Goal: Task Accomplishment & Management: Complete application form

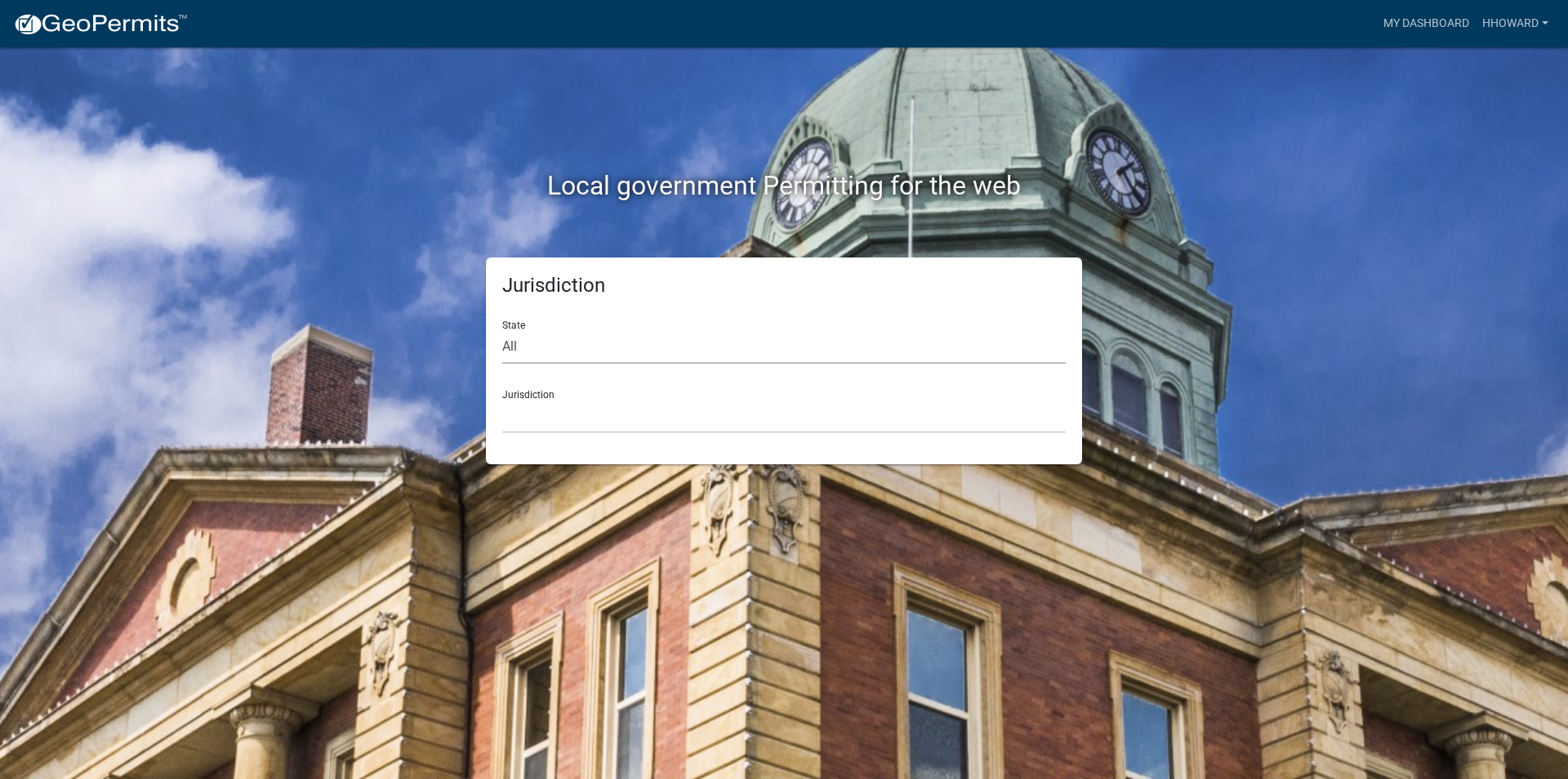
click at [615, 343] on select "All [US_STATE] [US_STATE] [US_STATE] [US_STATE] [US_STATE] [US_STATE] [US_STATE…" at bounding box center [784, 347] width 563 height 34
select select "[US_STATE]"
click at [502, 331] on select "All [US_STATE] [US_STATE] [US_STATE] [US_STATE] [US_STATE] [US_STATE] [US_STATE…" at bounding box center [784, 347] width 563 height 34
click at [612, 415] on select "[GEOGRAPHIC_DATA], [US_STATE] [GEOGRAPHIC_DATA], [US_STATE] [GEOGRAPHIC_DATA], …" at bounding box center [784, 416] width 563 height 34
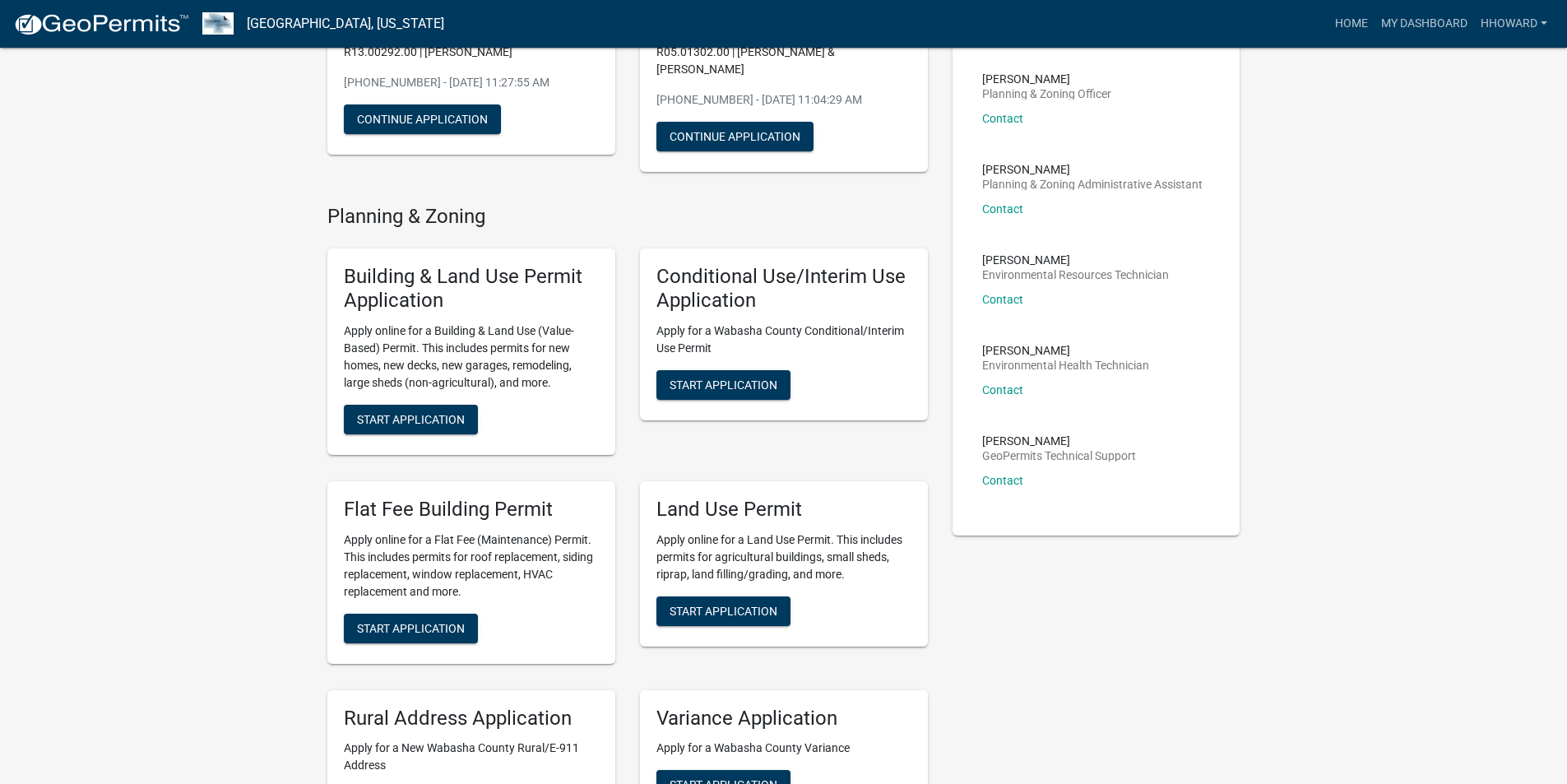
scroll to position [247, 0]
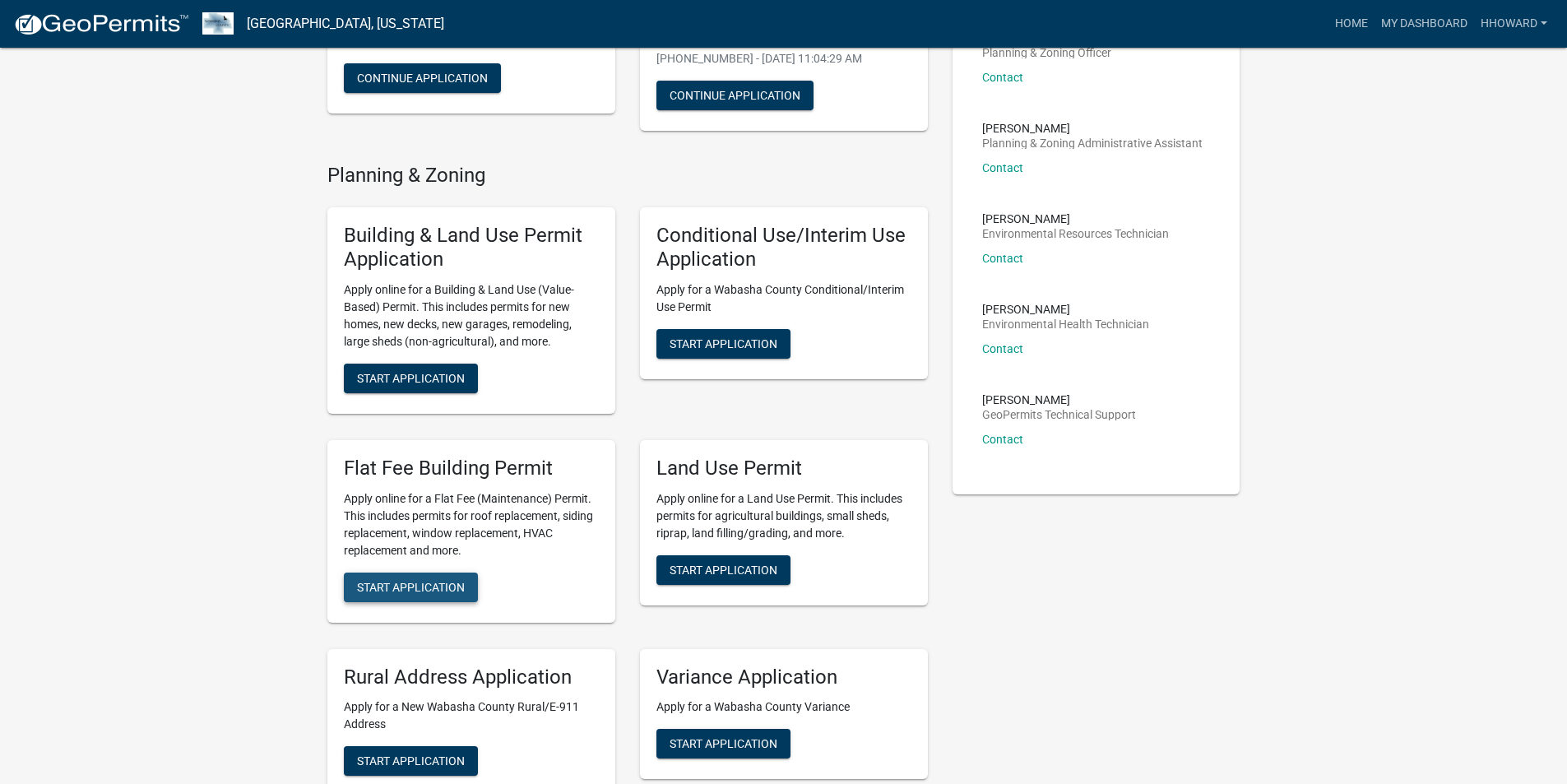
click at [440, 580] on span "Start Application" at bounding box center [411, 587] width 108 height 14
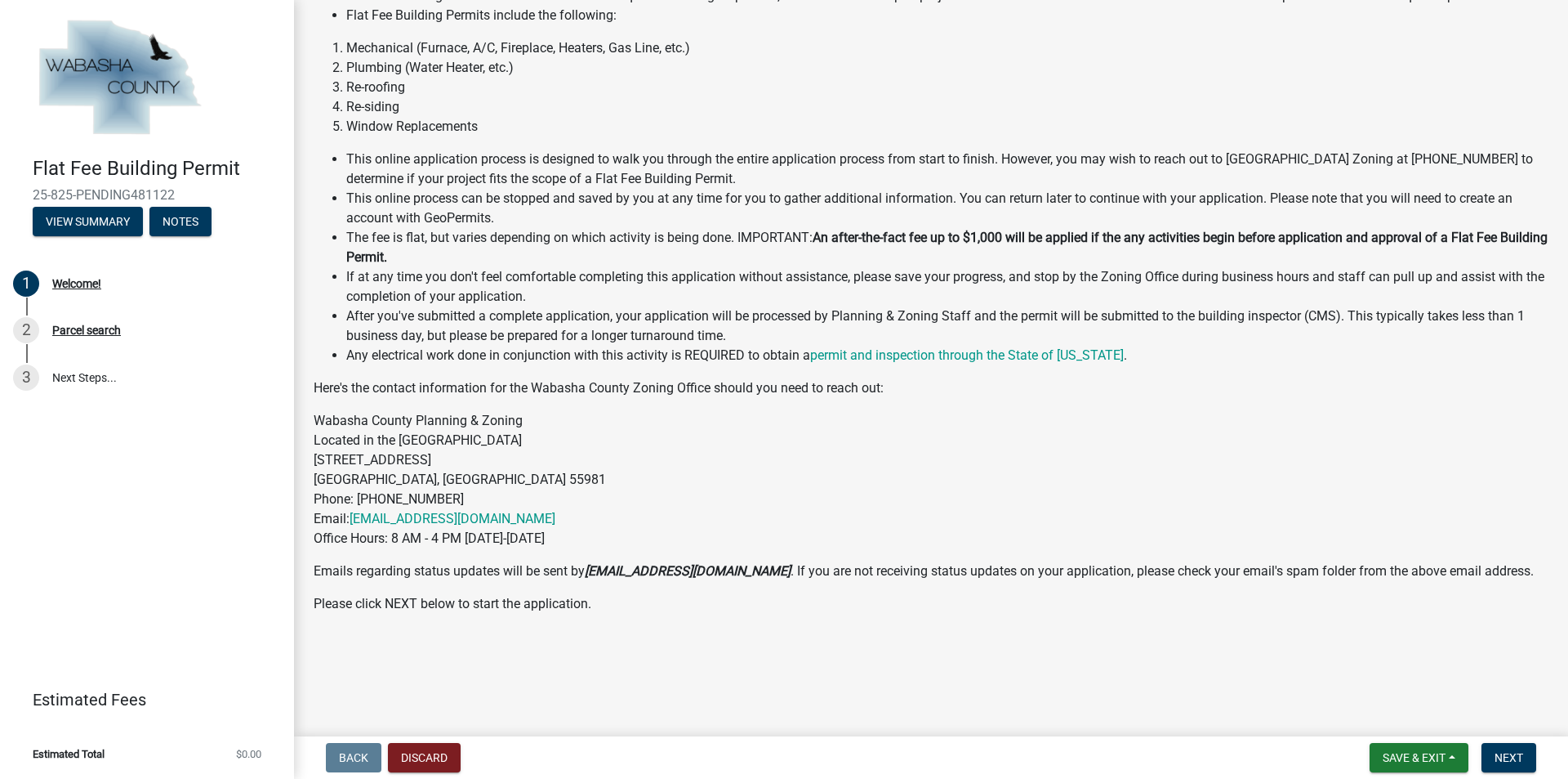
scroll to position [164, 0]
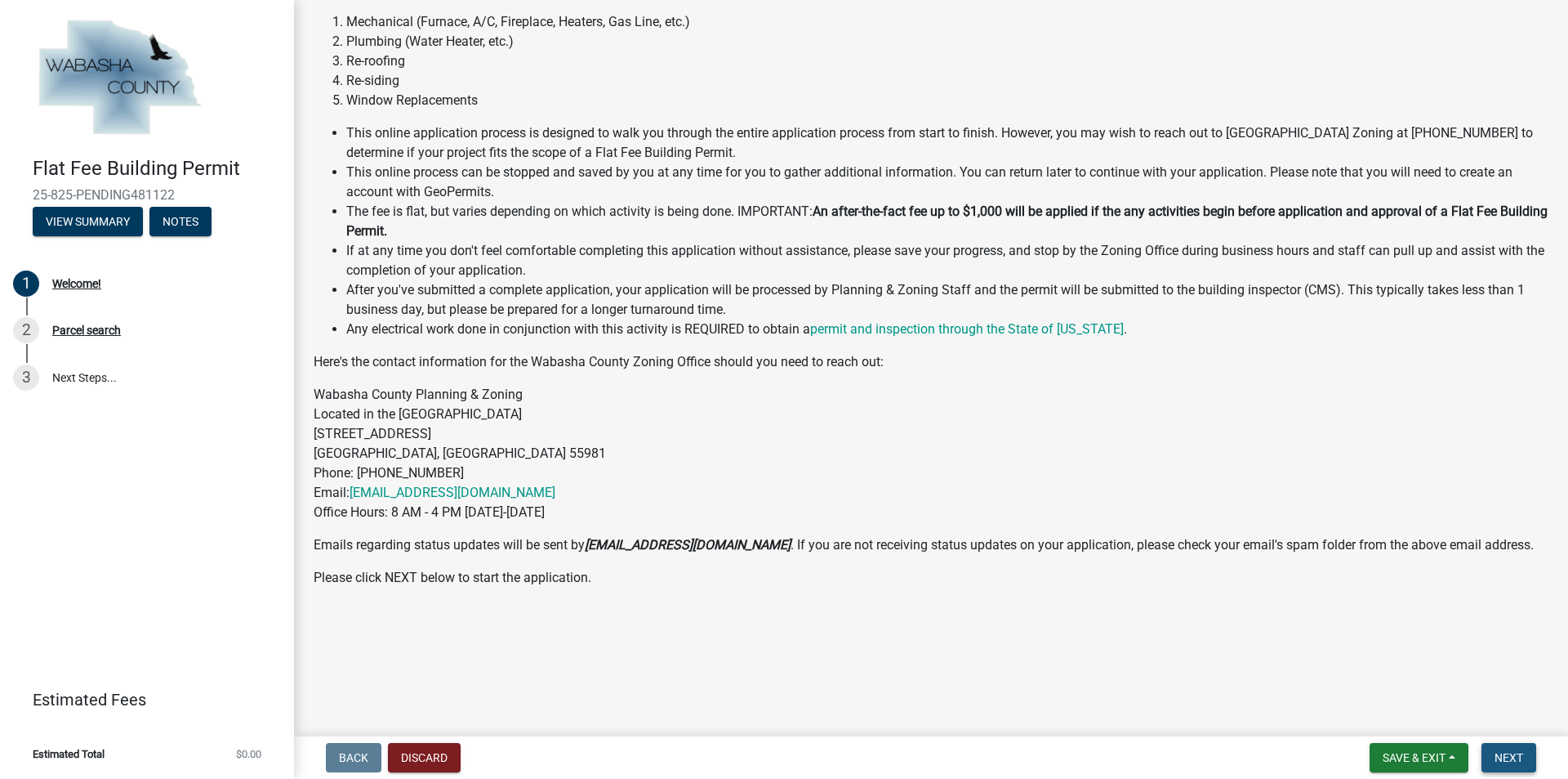
click at [1489, 747] on button "Next" at bounding box center [1509, 757] width 55 height 29
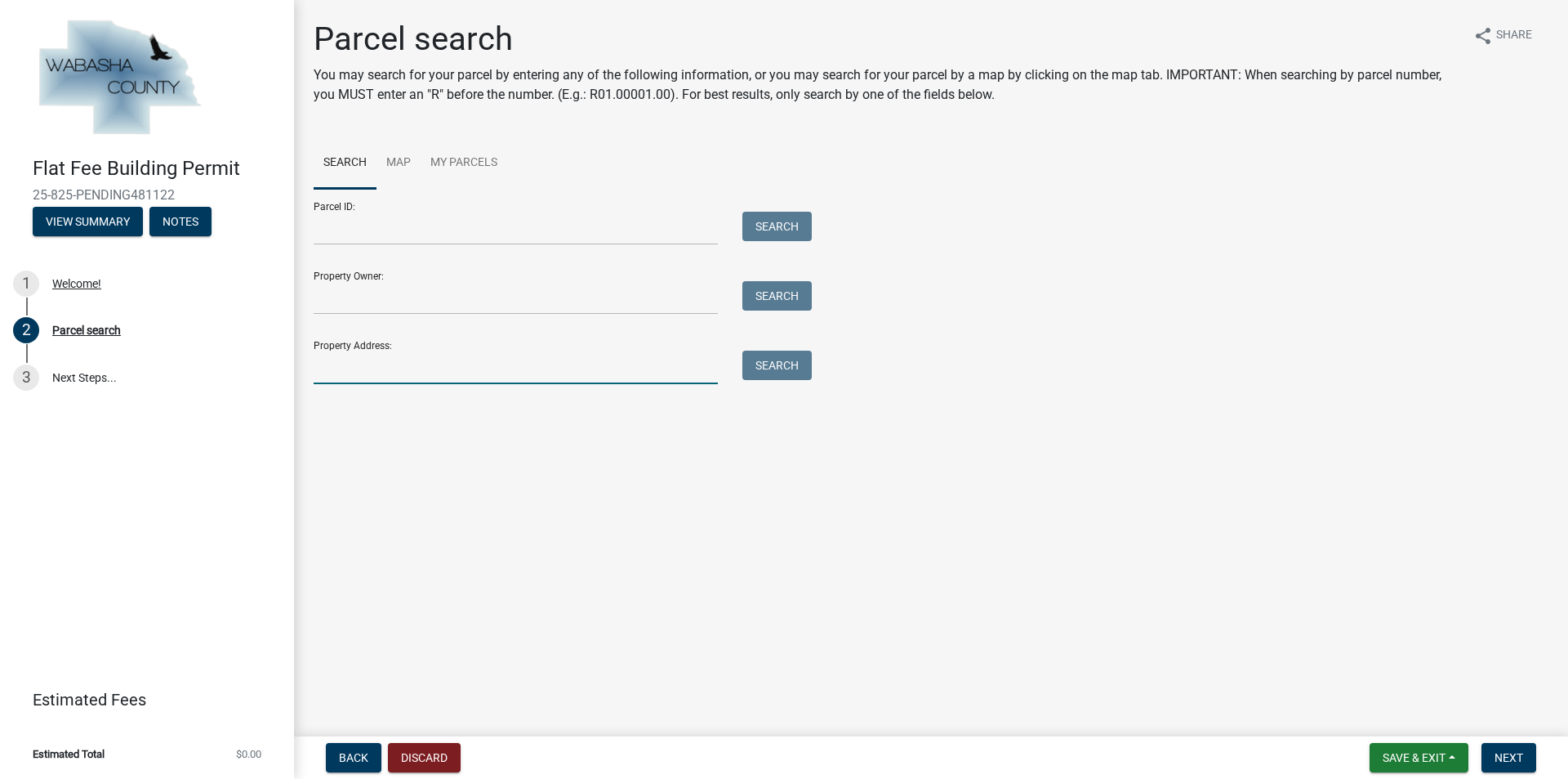
click at [423, 367] on input "Property Address:" at bounding box center [516, 367] width 404 height 34
type input "14489"
click at [761, 377] on button "Search" at bounding box center [777, 365] width 70 height 29
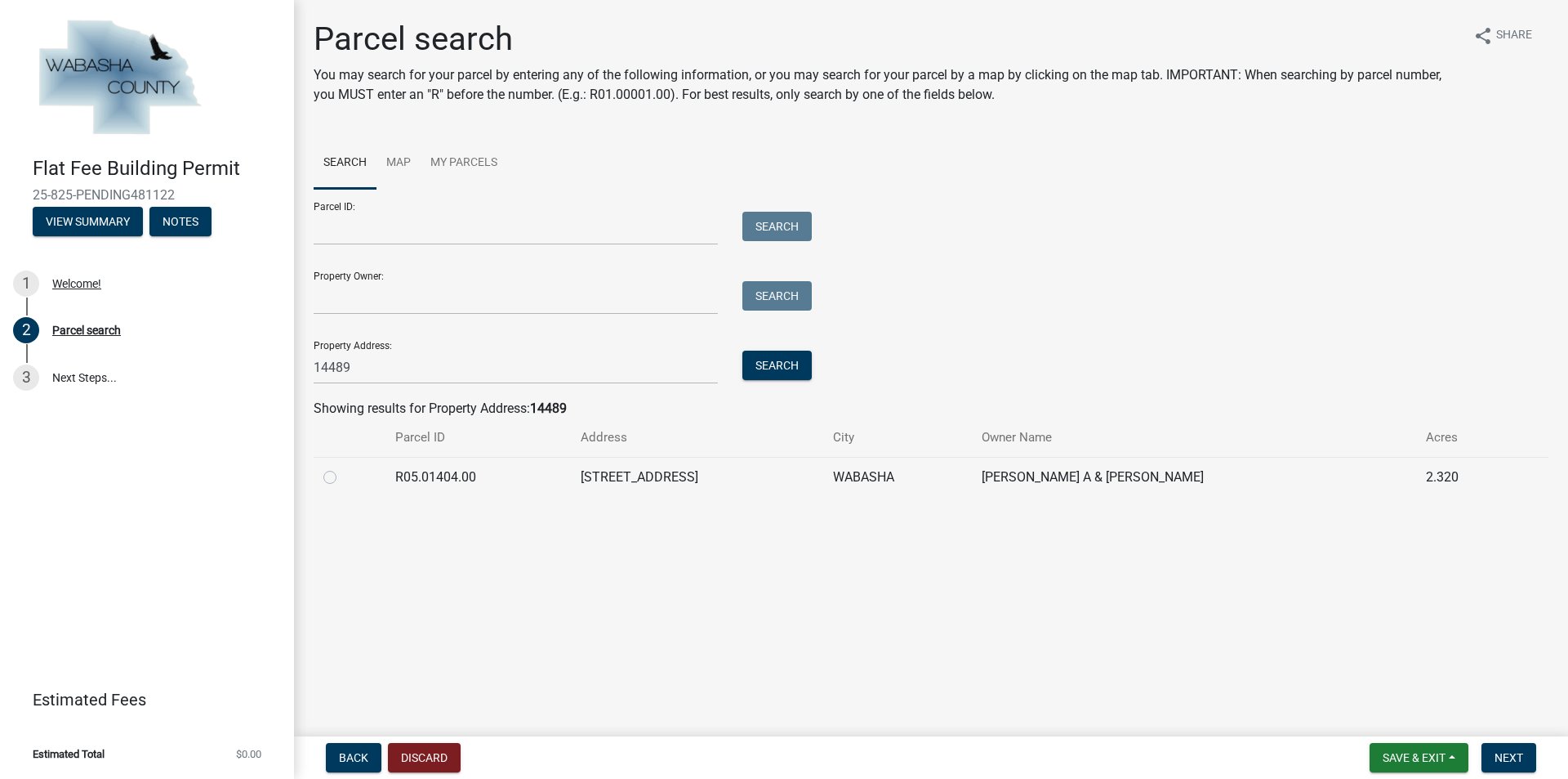
click at [343, 468] on label at bounding box center [343, 468] width 0 height 0
click at [343, 473] on input "radio" at bounding box center [348, 473] width 11 height 11
radio input "true"
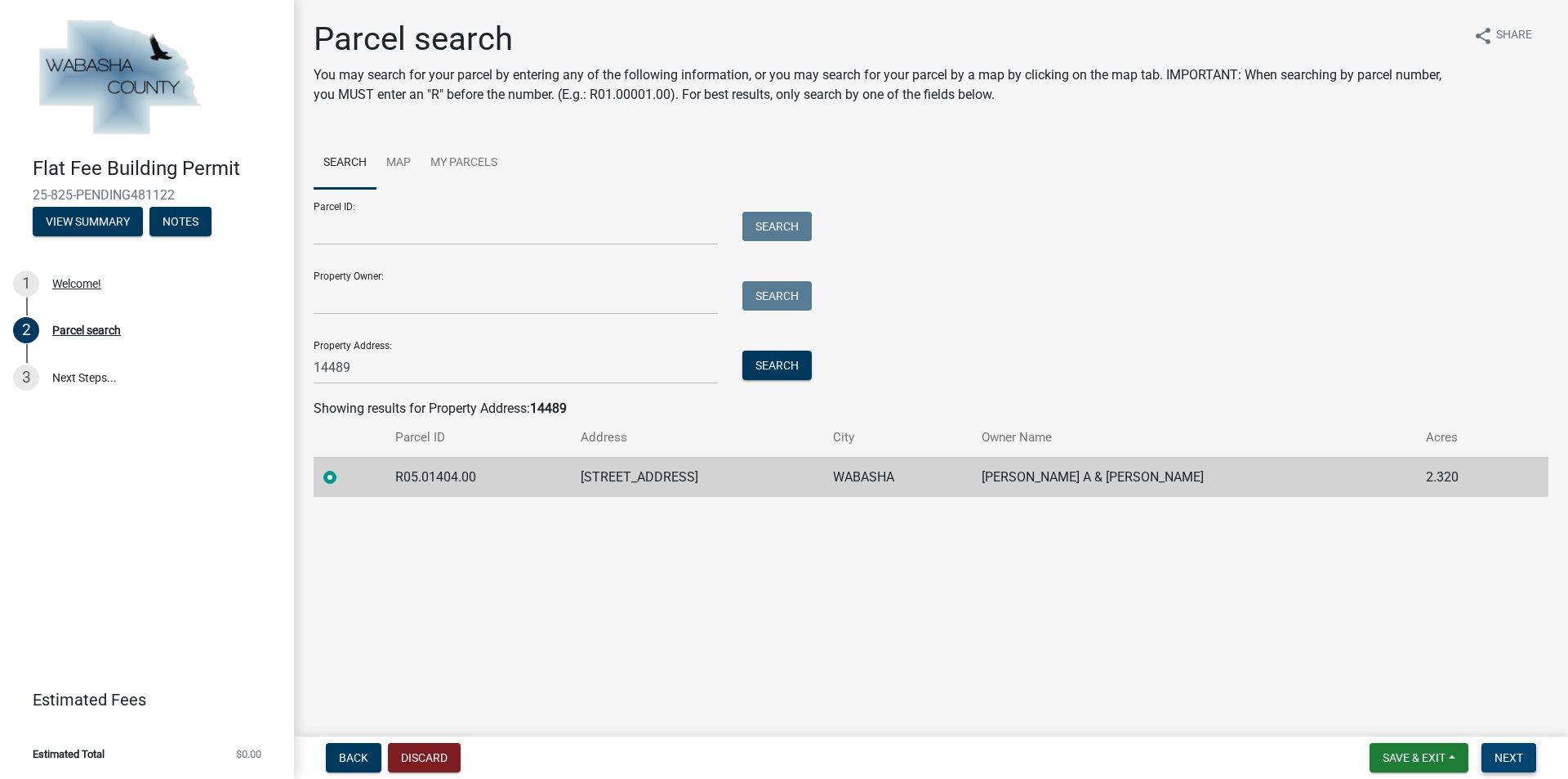
click at [1510, 753] on span "Next" at bounding box center [1509, 758] width 29 height 14
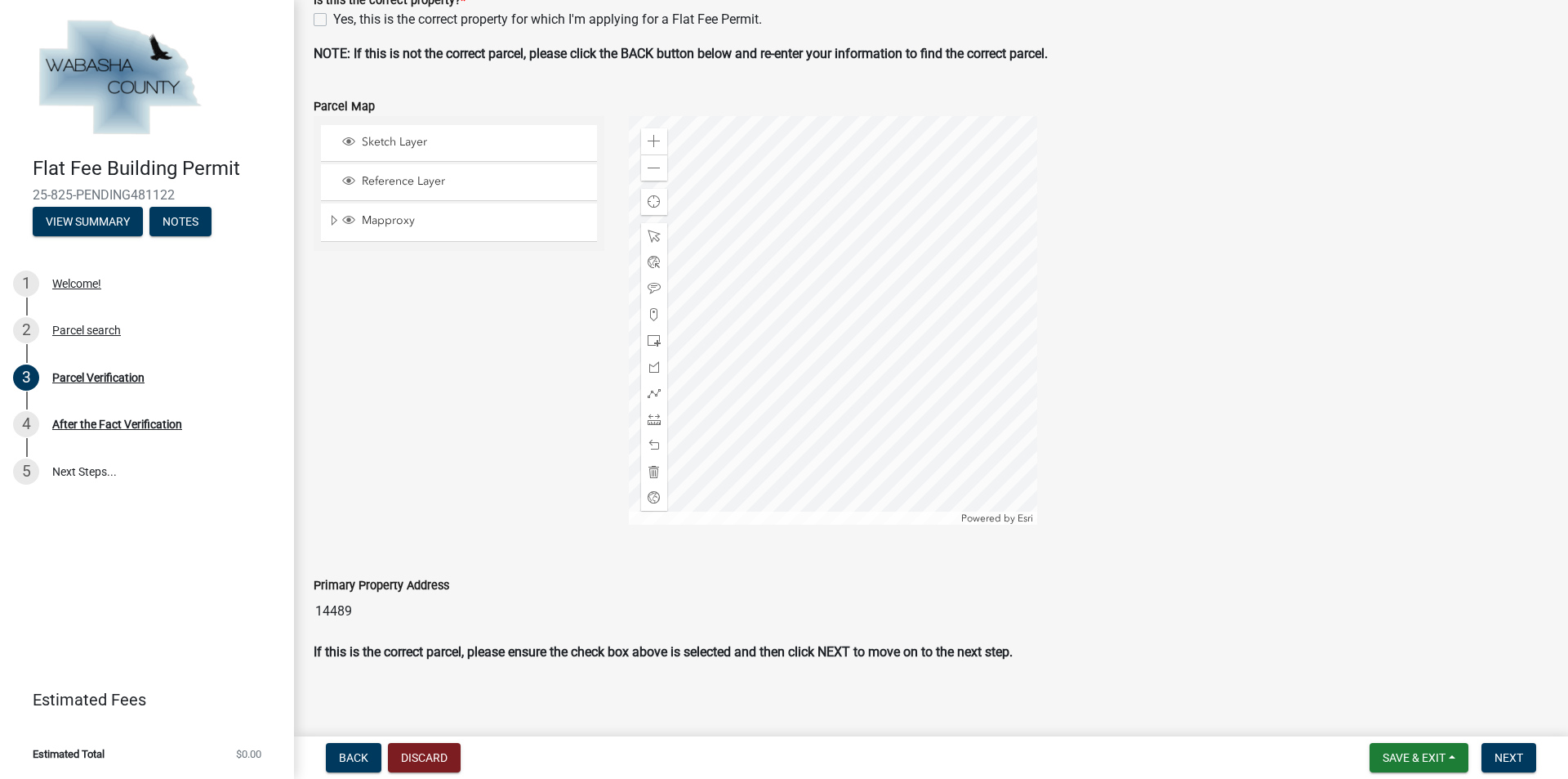
scroll to position [462, 0]
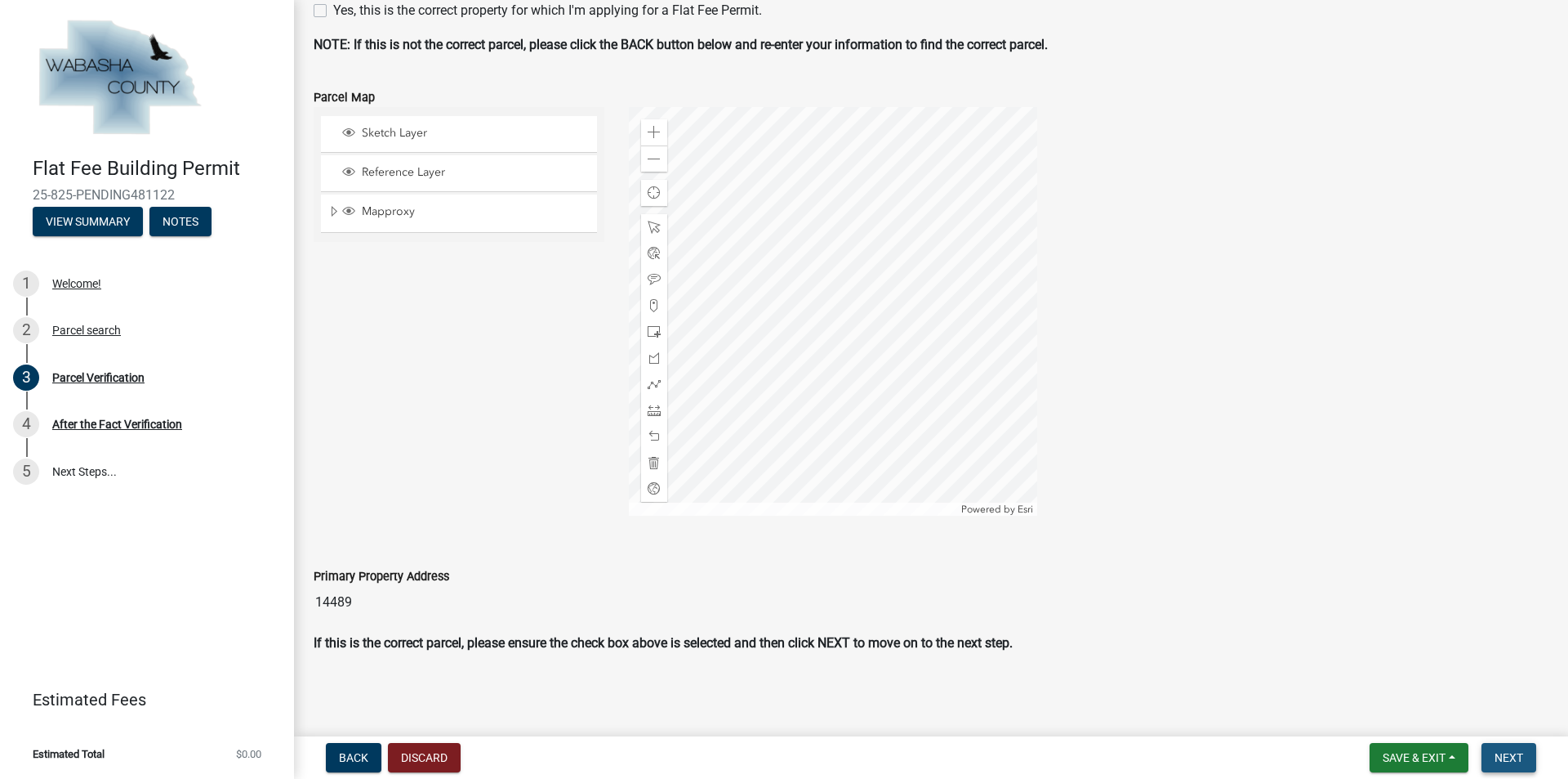
click at [1508, 749] on button "Next" at bounding box center [1509, 757] width 55 height 29
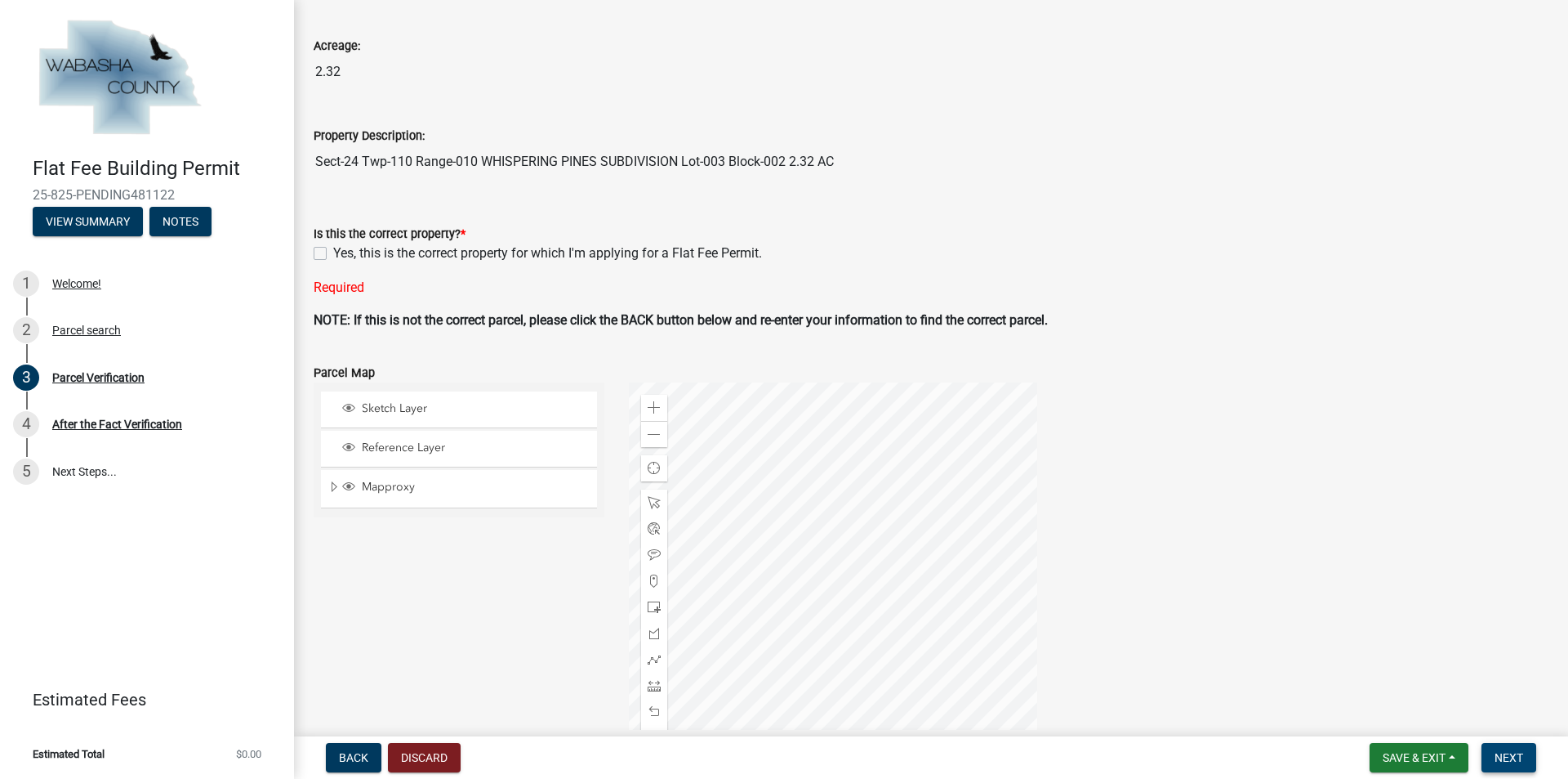
scroll to position [216, 0]
click at [333, 256] on label "Yes, this is the correct property for which I'm applying for a Flat Fee Permit." at bounding box center [548, 255] width 429 height 19
click at [333, 256] on input "Yes, this is the correct property for which I'm applying for a Flat Fee Permit." at bounding box center [338, 250] width 11 height 11
checkbox input "true"
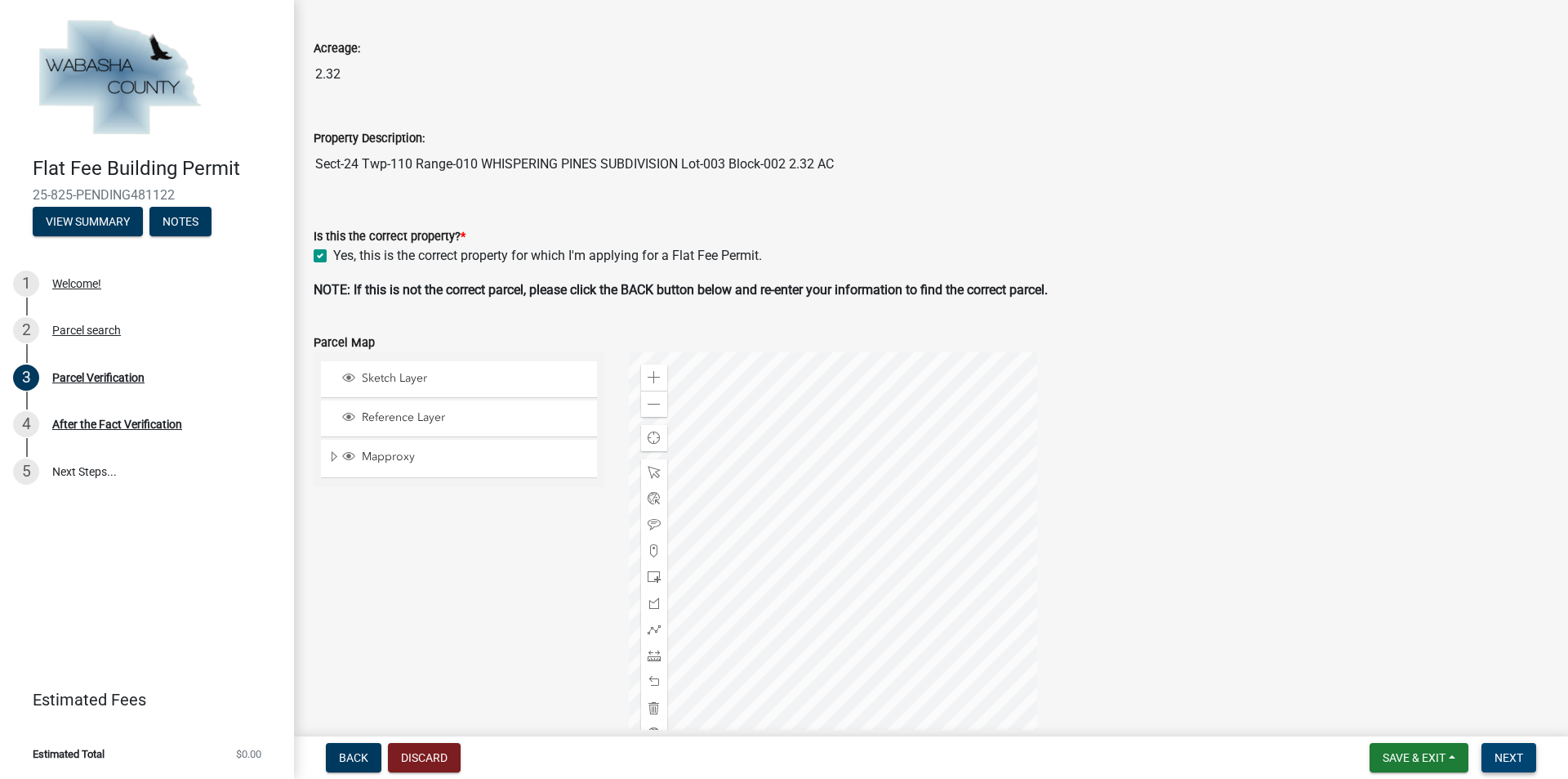
click at [1501, 757] on span "Next" at bounding box center [1509, 758] width 29 height 14
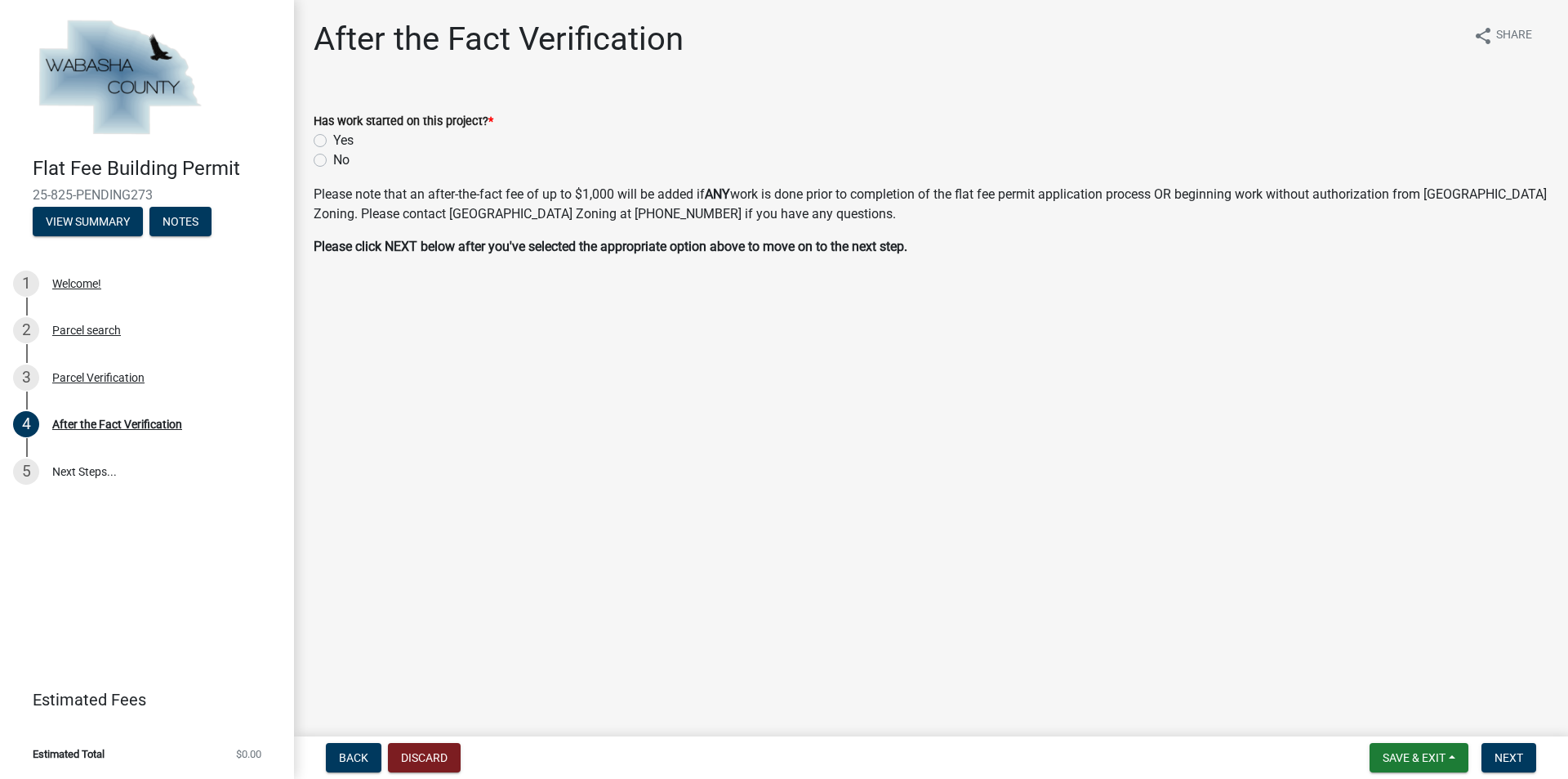
click at [333, 141] on label "Yes" at bounding box center [343, 140] width 20 height 19
click at [333, 141] on input "Yes" at bounding box center [338, 135] width 11 height 11
radio input "true"
click at [333, 160] on label "No" at bounding box center [341, 160] width 16 height 19
click at [333, 160] on input "No" at bounding box center [338, 156] width 11 height 11
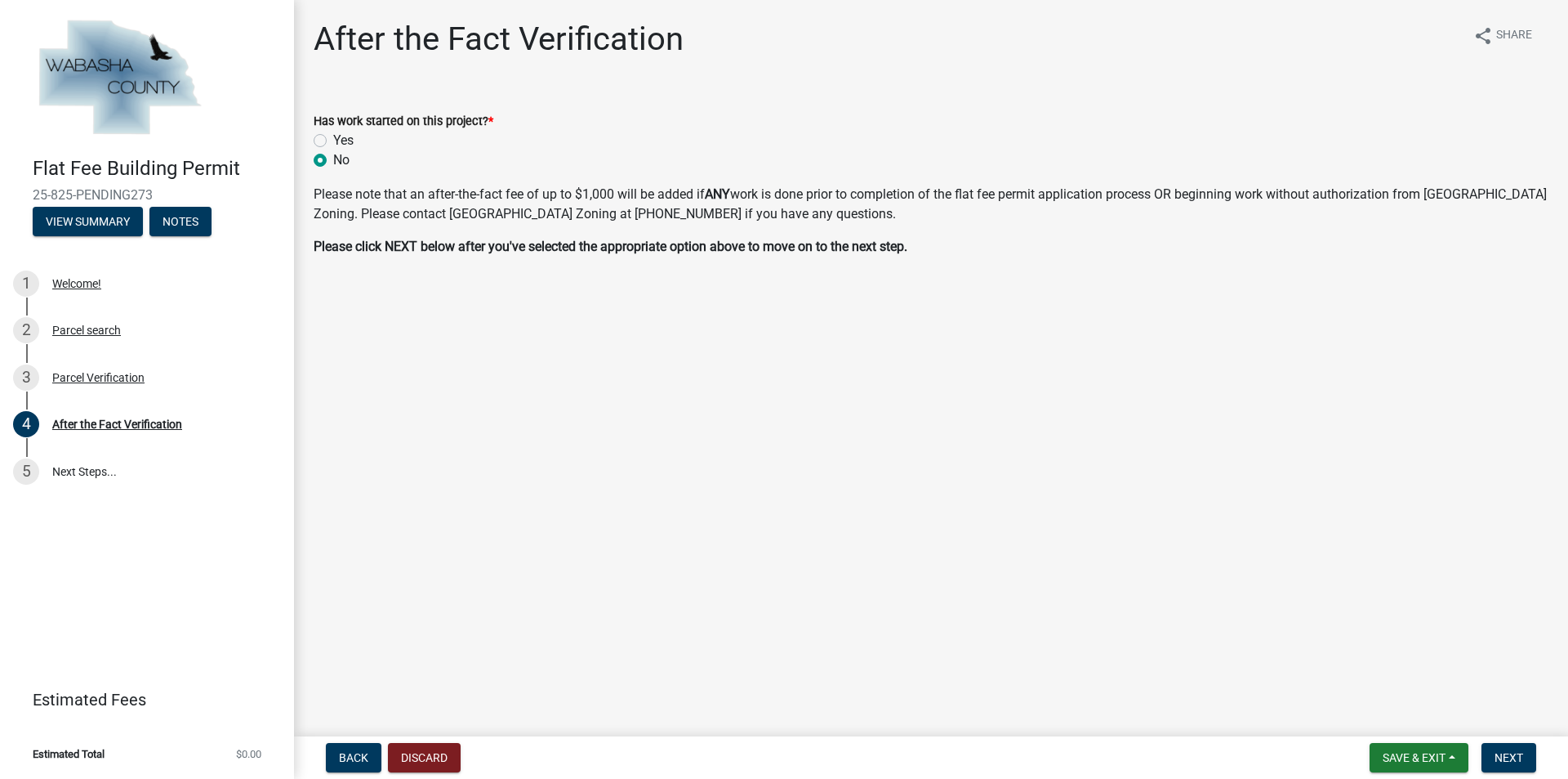
radio input "true"
click at [1484, 753] on button "Next" at bounding box center [1509, 757] width 55 height 29
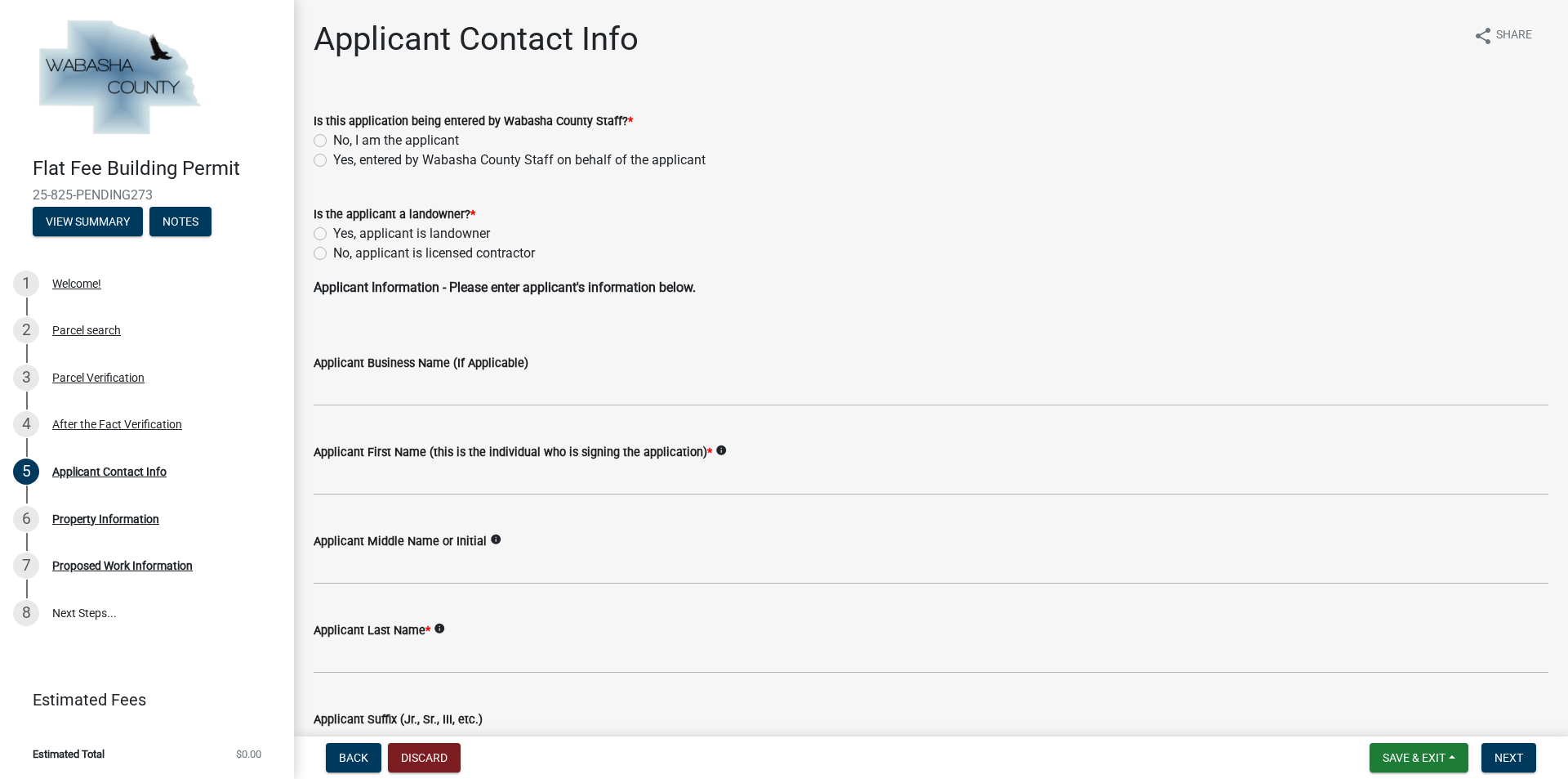
click at [333, 140] on label "No, I am the applicant" at bounding box center [396, 140] width 126 height 19
click at [333, 140] on input "No, I am the applicant" at bounding box center [338, 135] width 11 height 11
radio input "true"
click at [333, 252] on label "No, applicant is licensed contractor" at bounding box center [434, 253] width 202 height 19
click at [333, 252] on input "No, applicant is licensed contractor" at bounding box center [338, 248] width 11 height 11
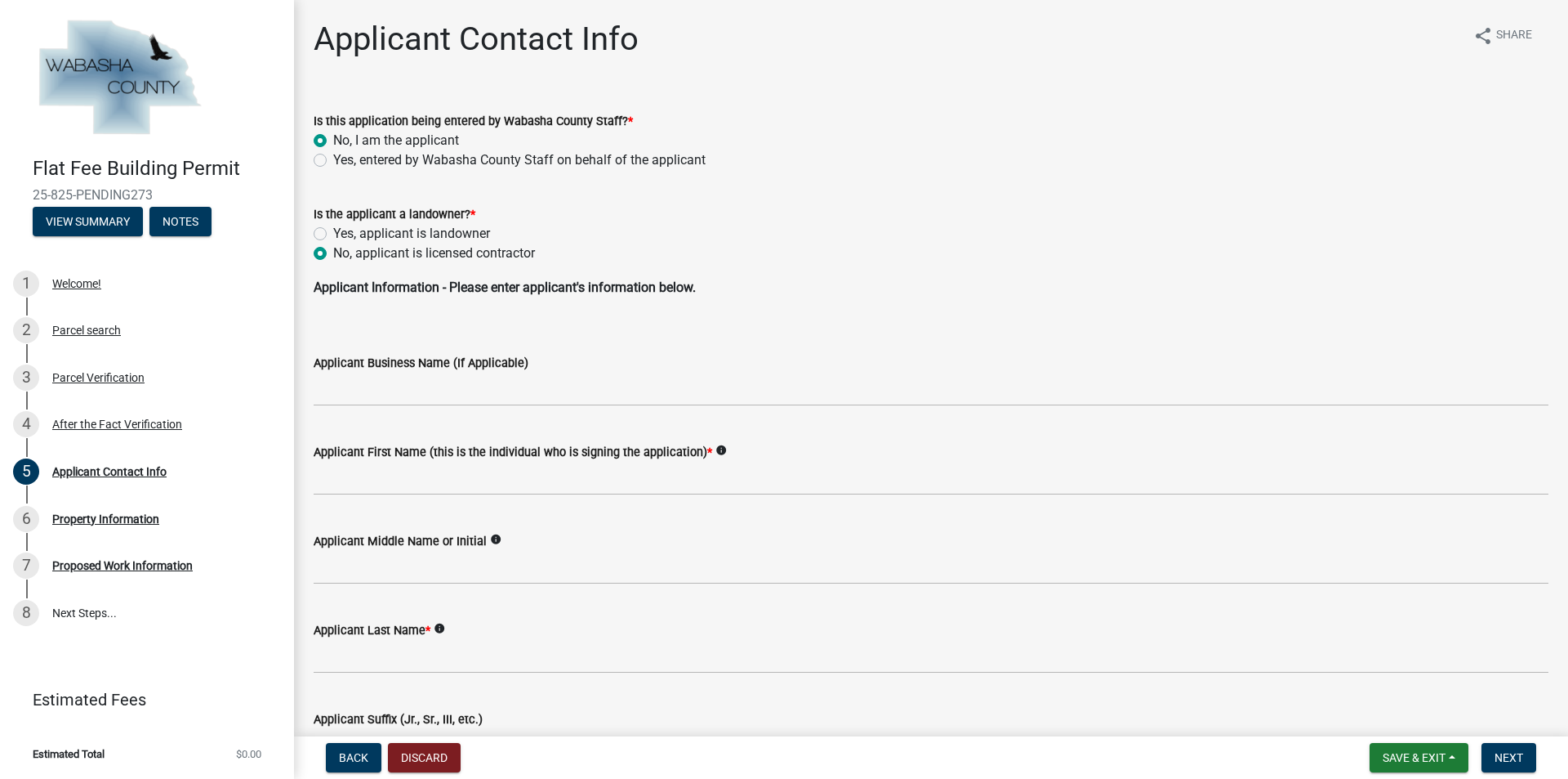
radio input "true"
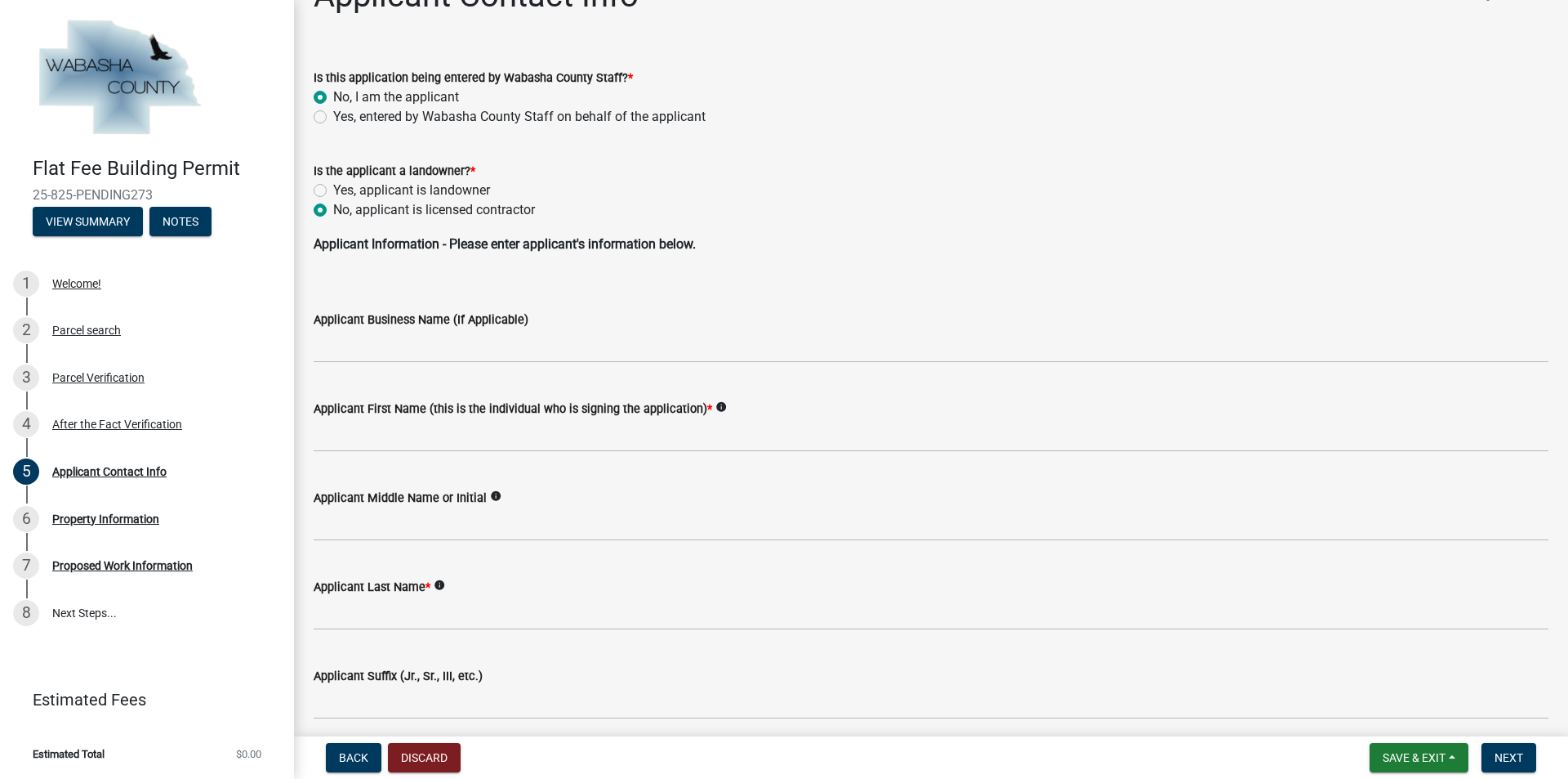
scroll to position [82, 0]
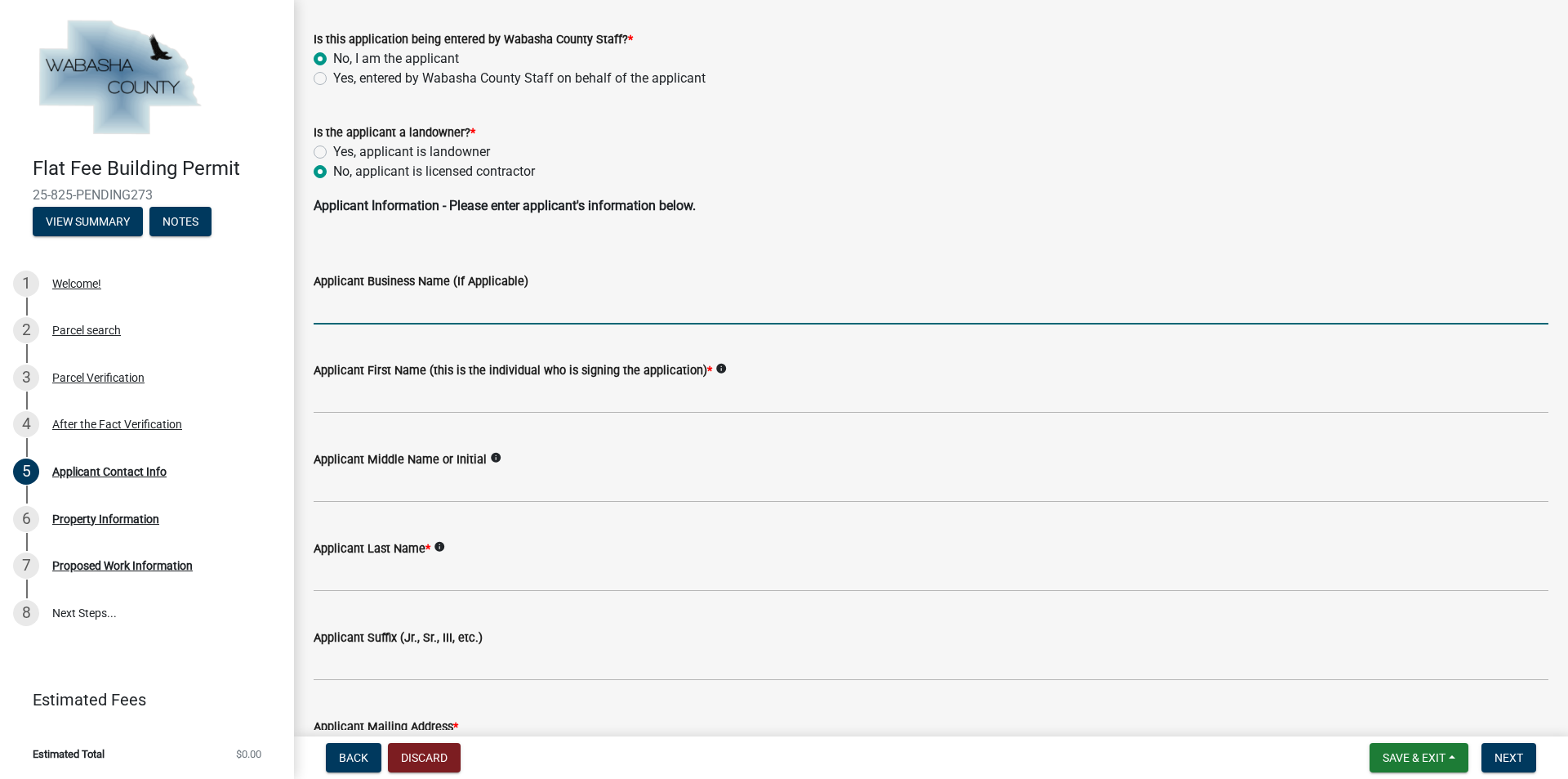
click at [413, 306] on input "Applicant Business Name (If Applicable)" at bounding box center [931, 307] width 1235 height 34
type input "All Craft Exteriors"
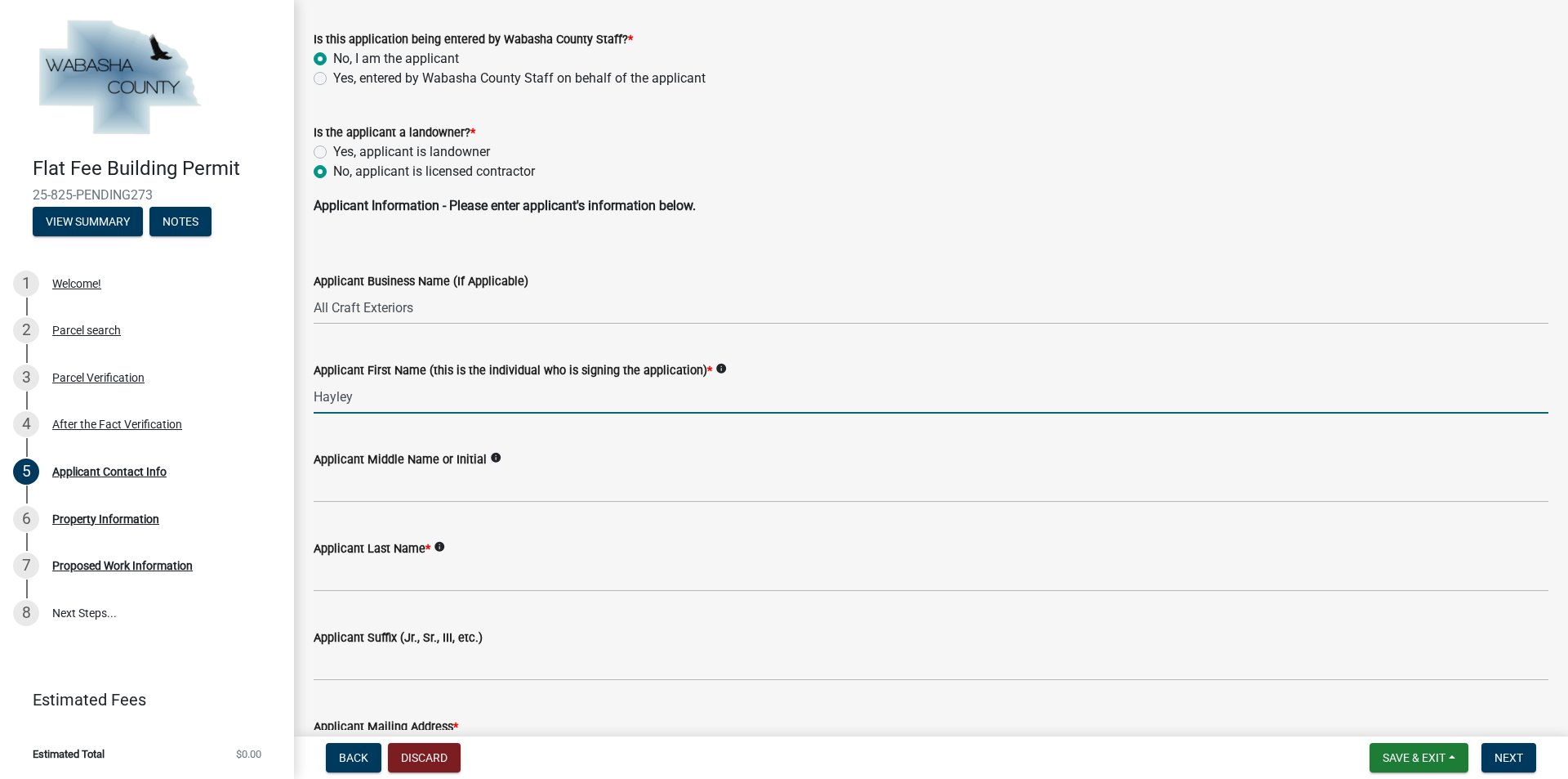
type input "Hayley"
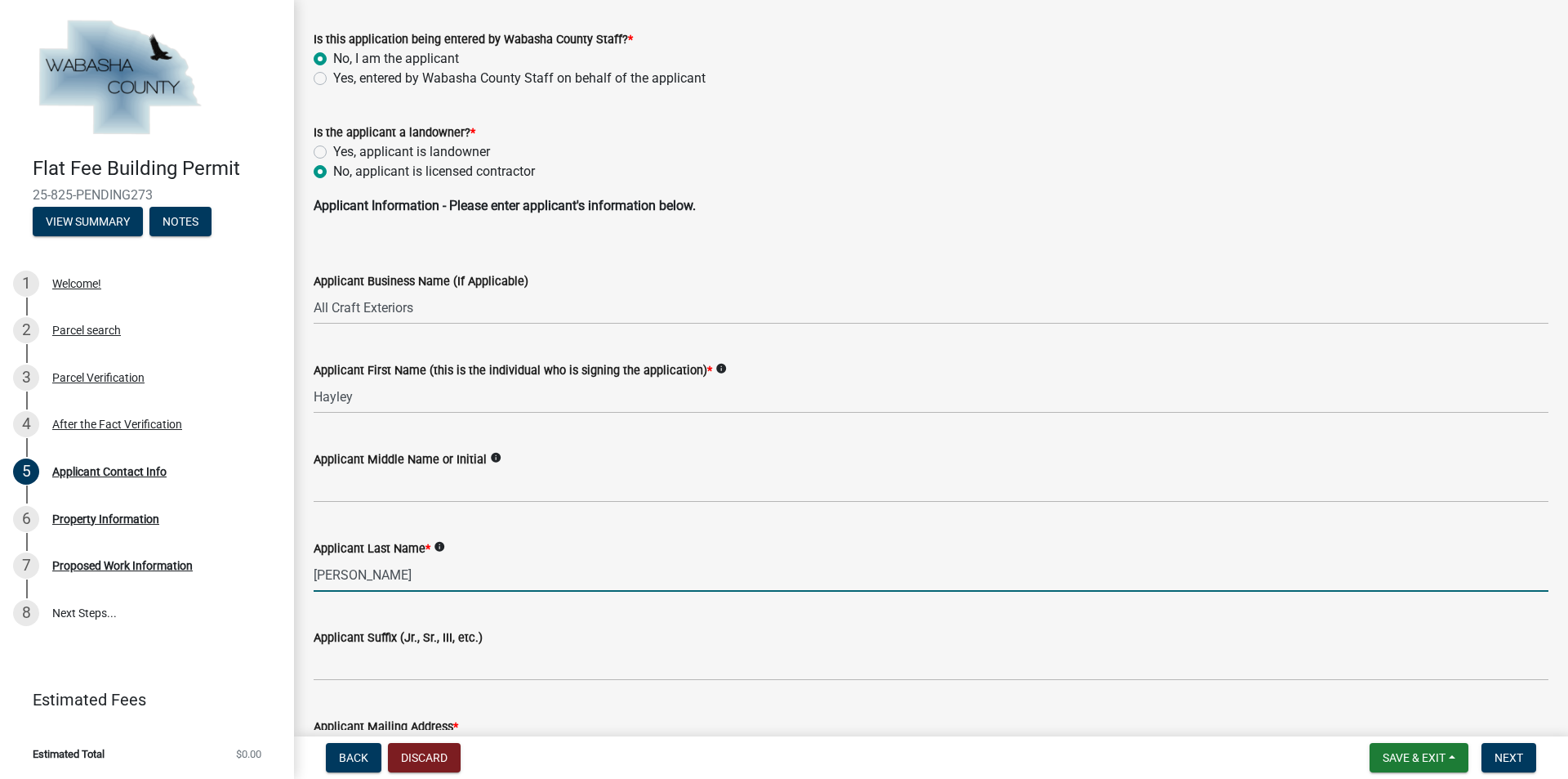
type input "[PERSON_NAME]"
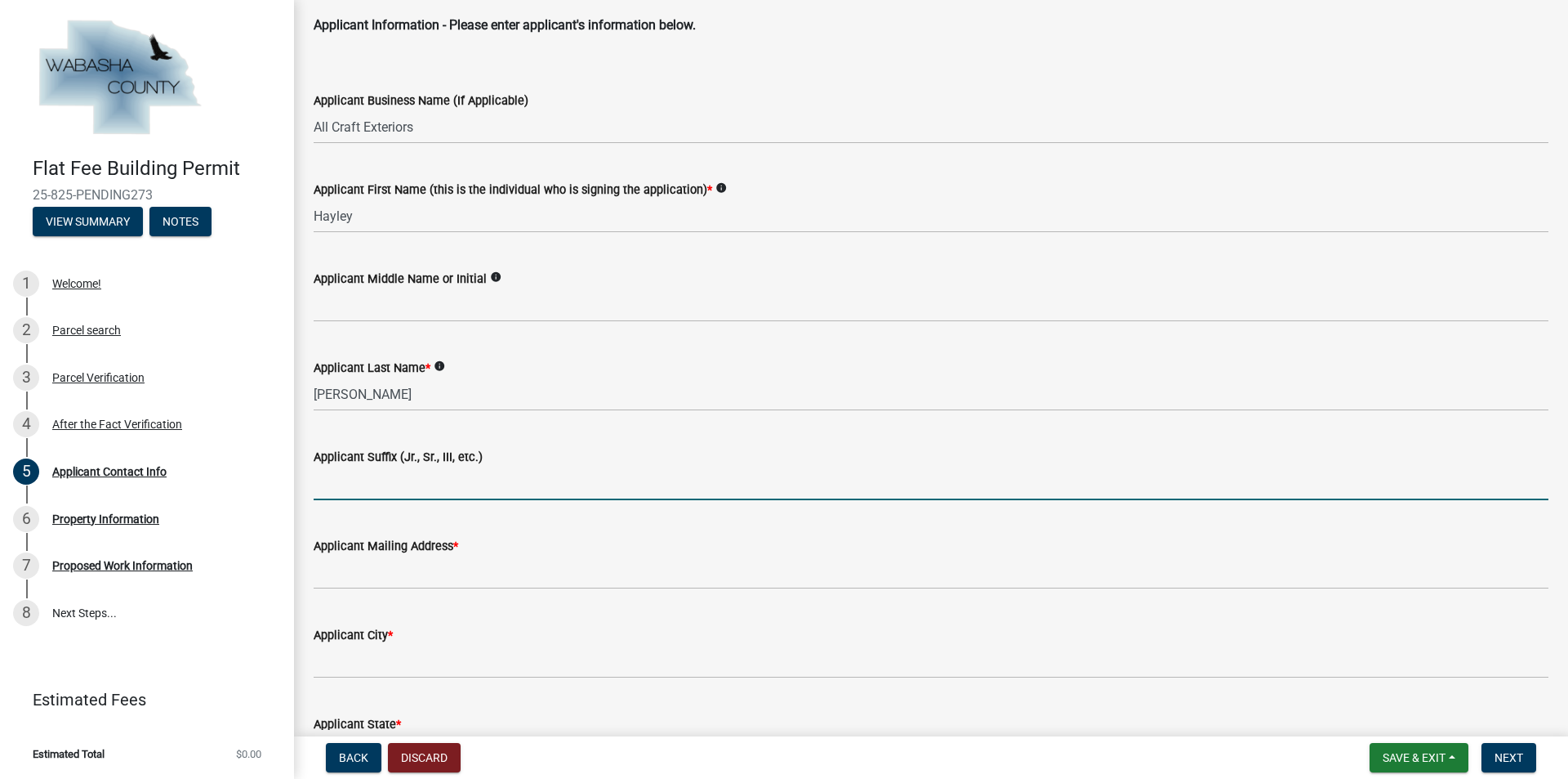
scroll to position [409, 0]
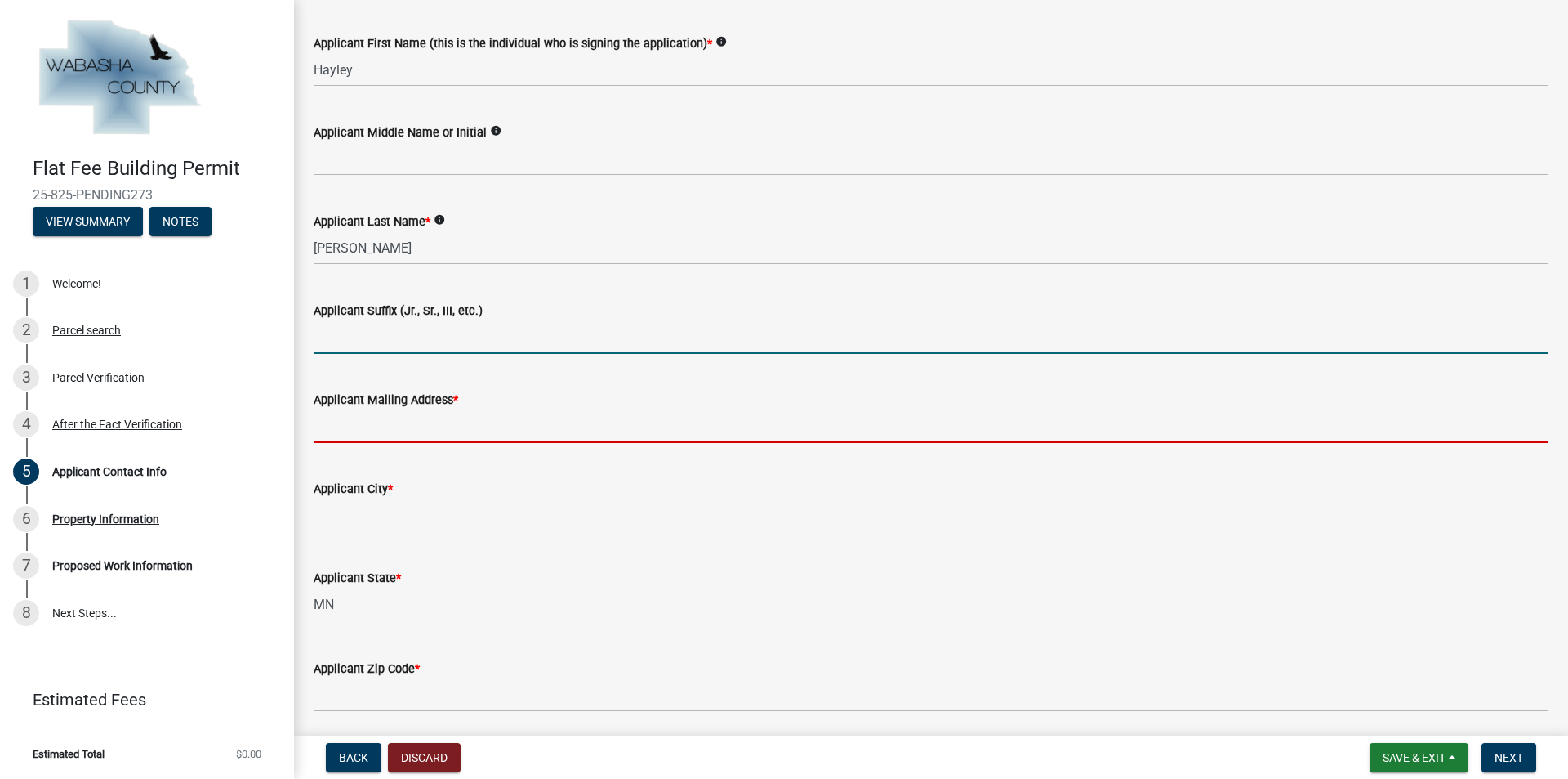
click at [465, 428] on input "Applicant Mailing Address *" at bounding box center [931, 426] width 1235 height 34
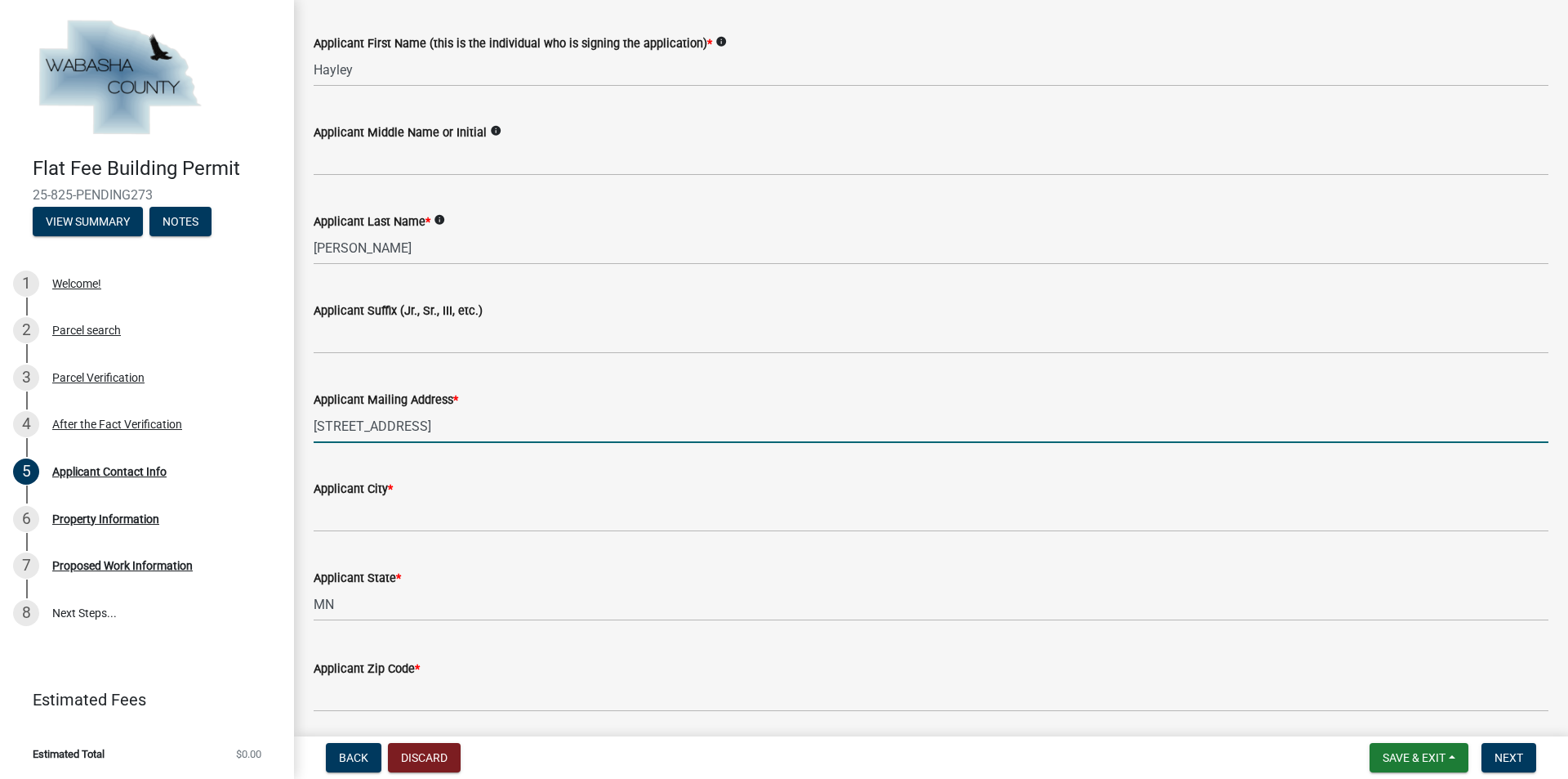
type input "[STREET_ADDRESS]"
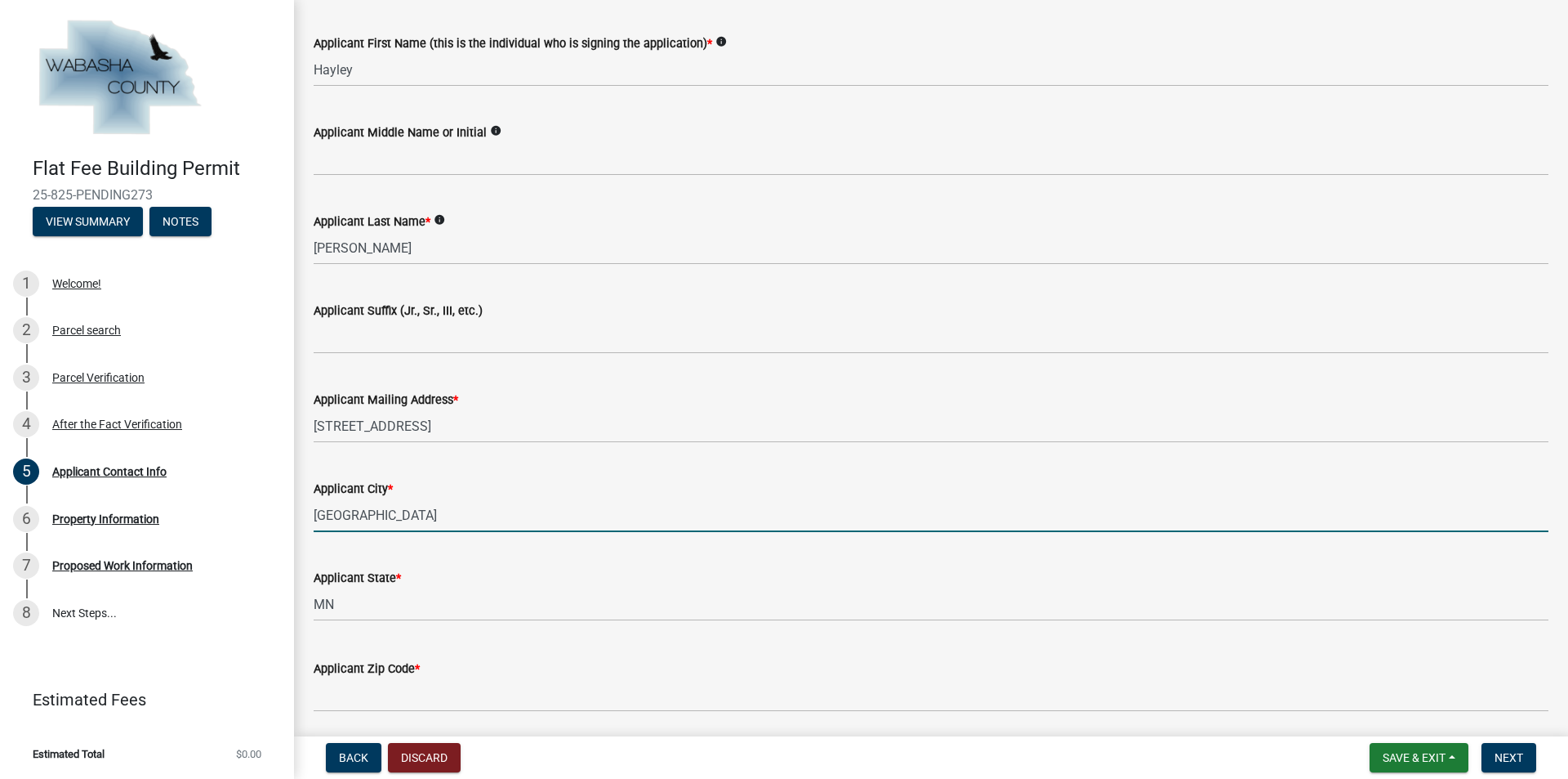
type input "[GEOGRAPHIC_DATA]"
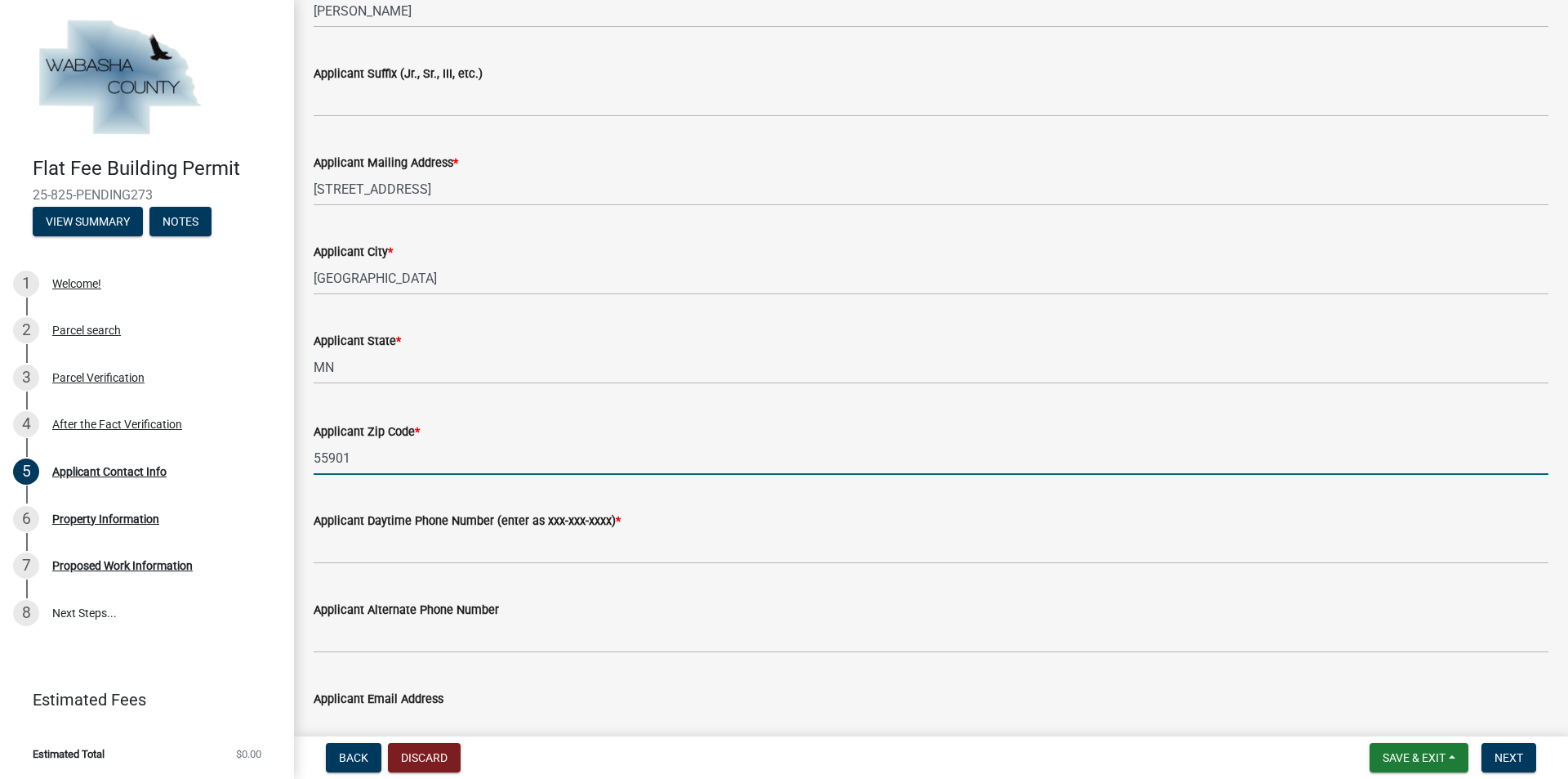
scroll to position [653, 0]
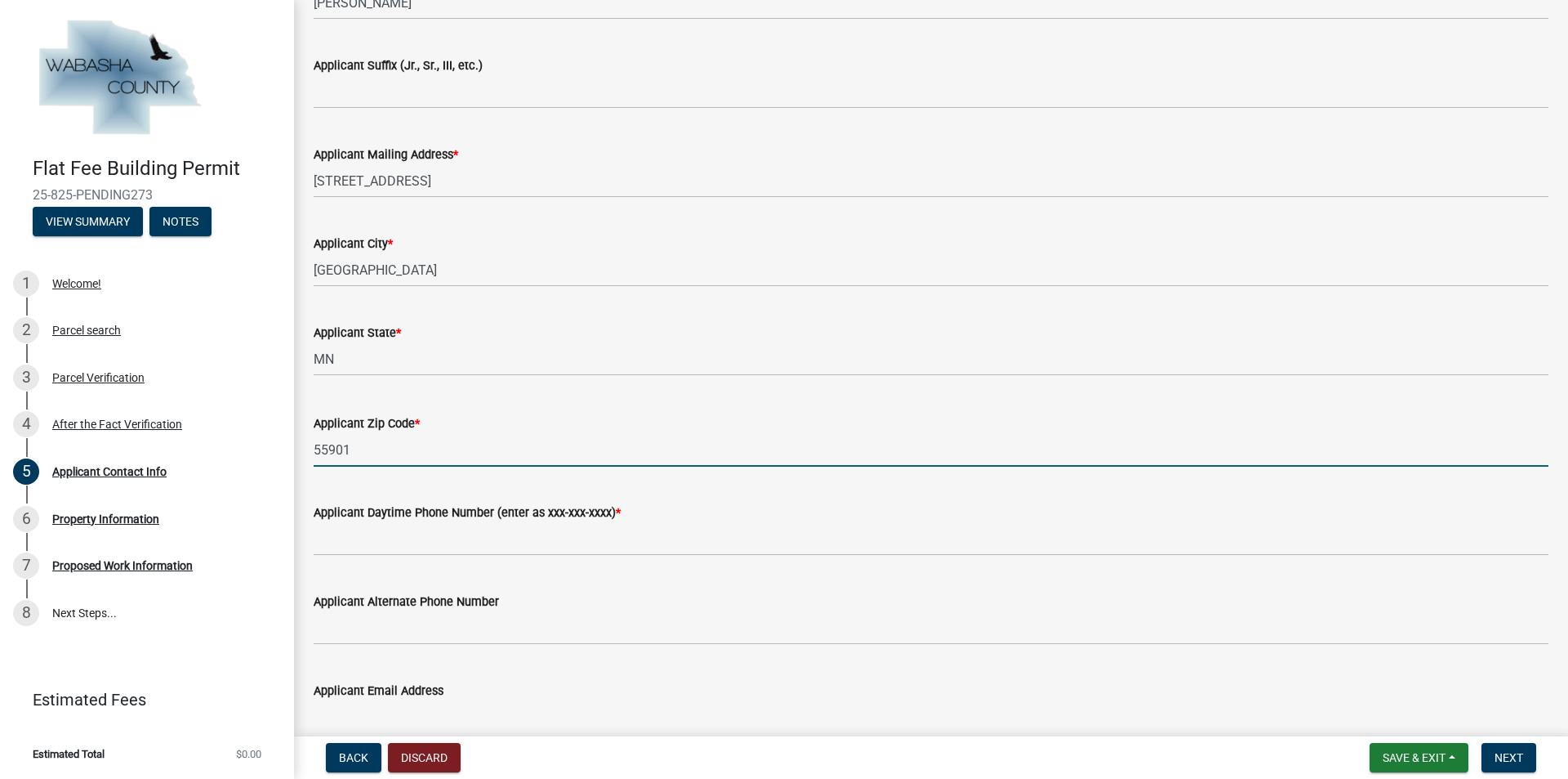
type input "55901"
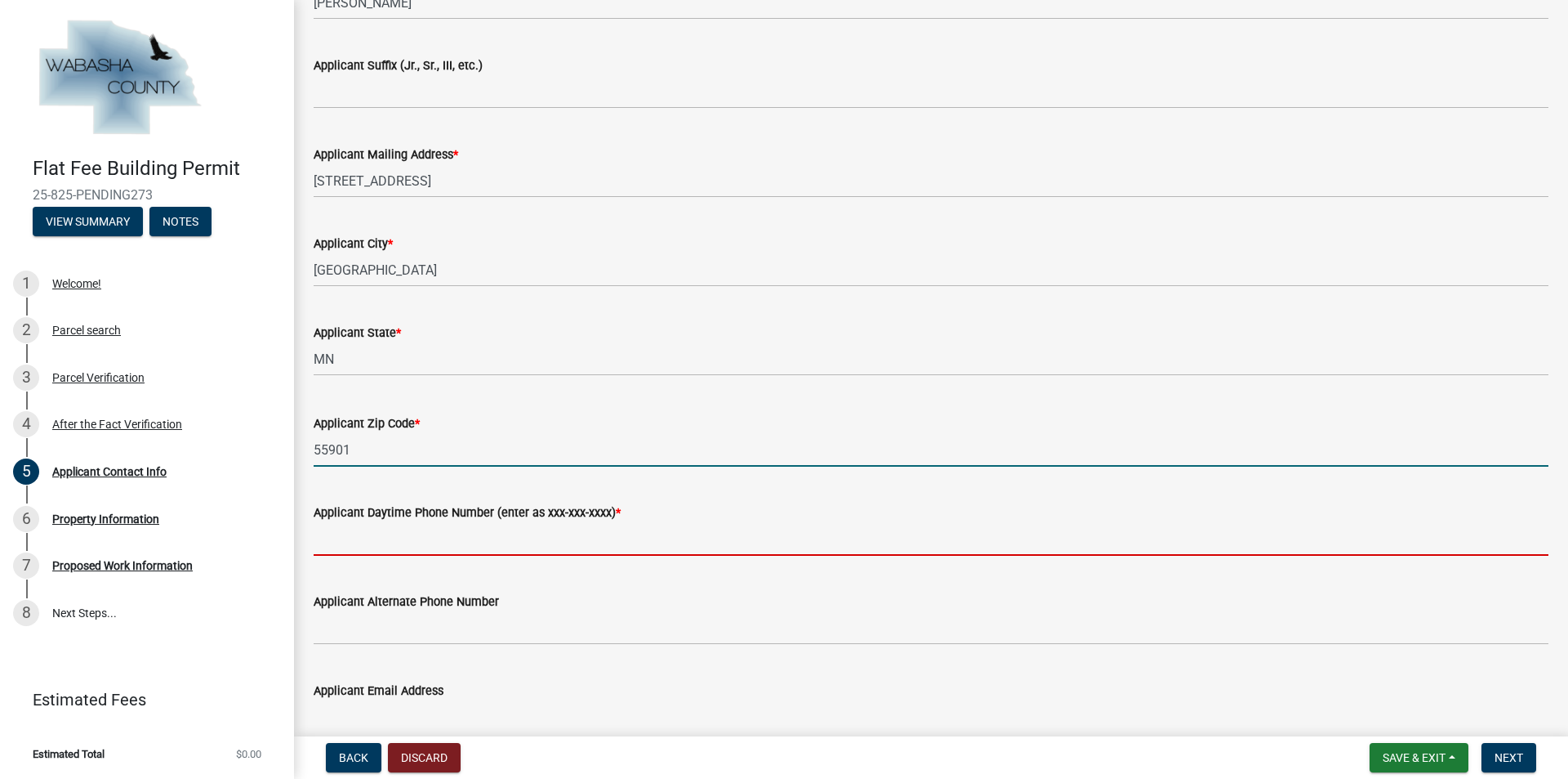
click at [504, 543] on input "Applicant Daytime Phone Number (enter as xxx-xxx-xxxx) *" at bounding box center [931, 538] width 1235 height 34
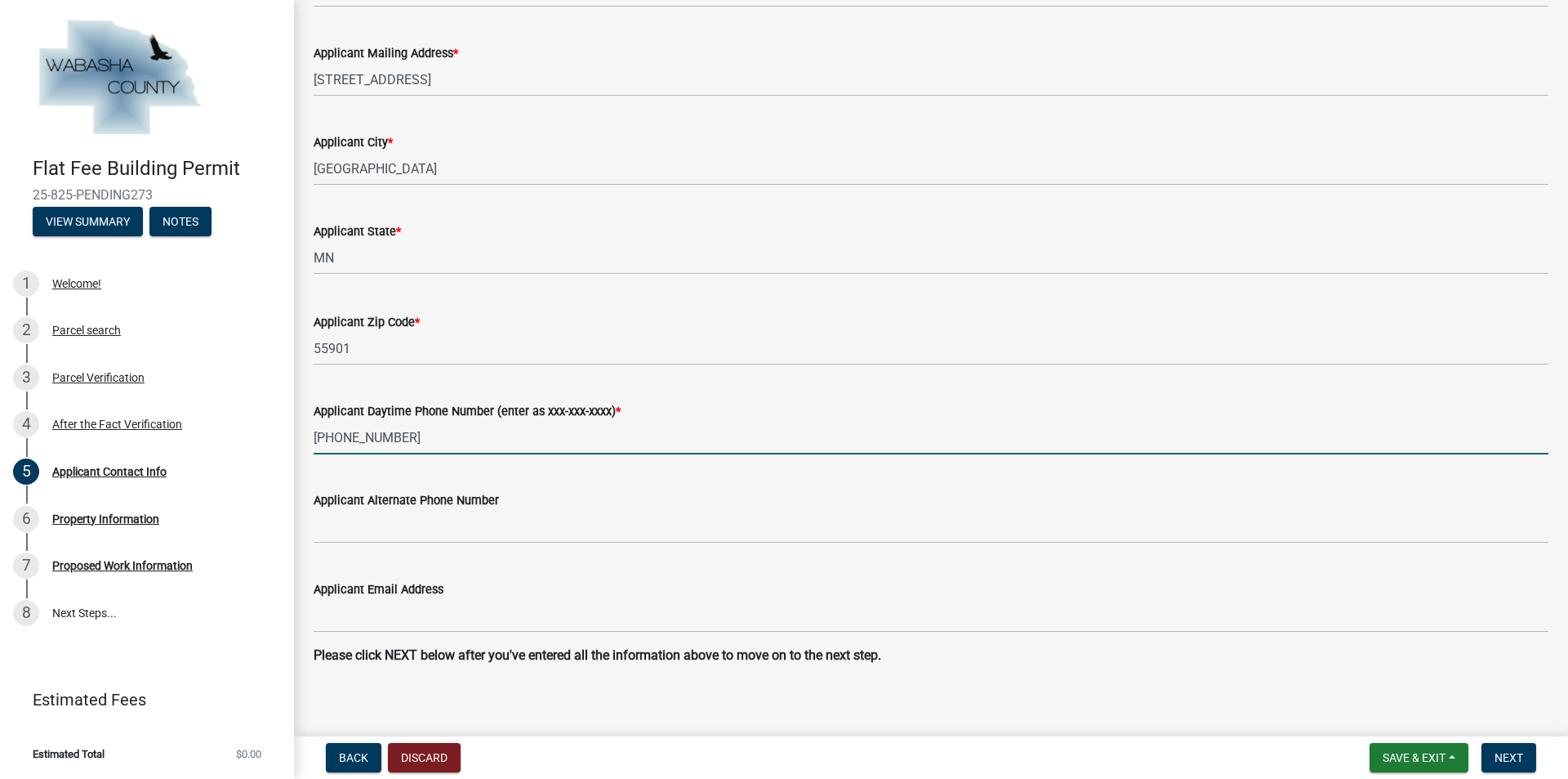
scroll to position [767, 0]
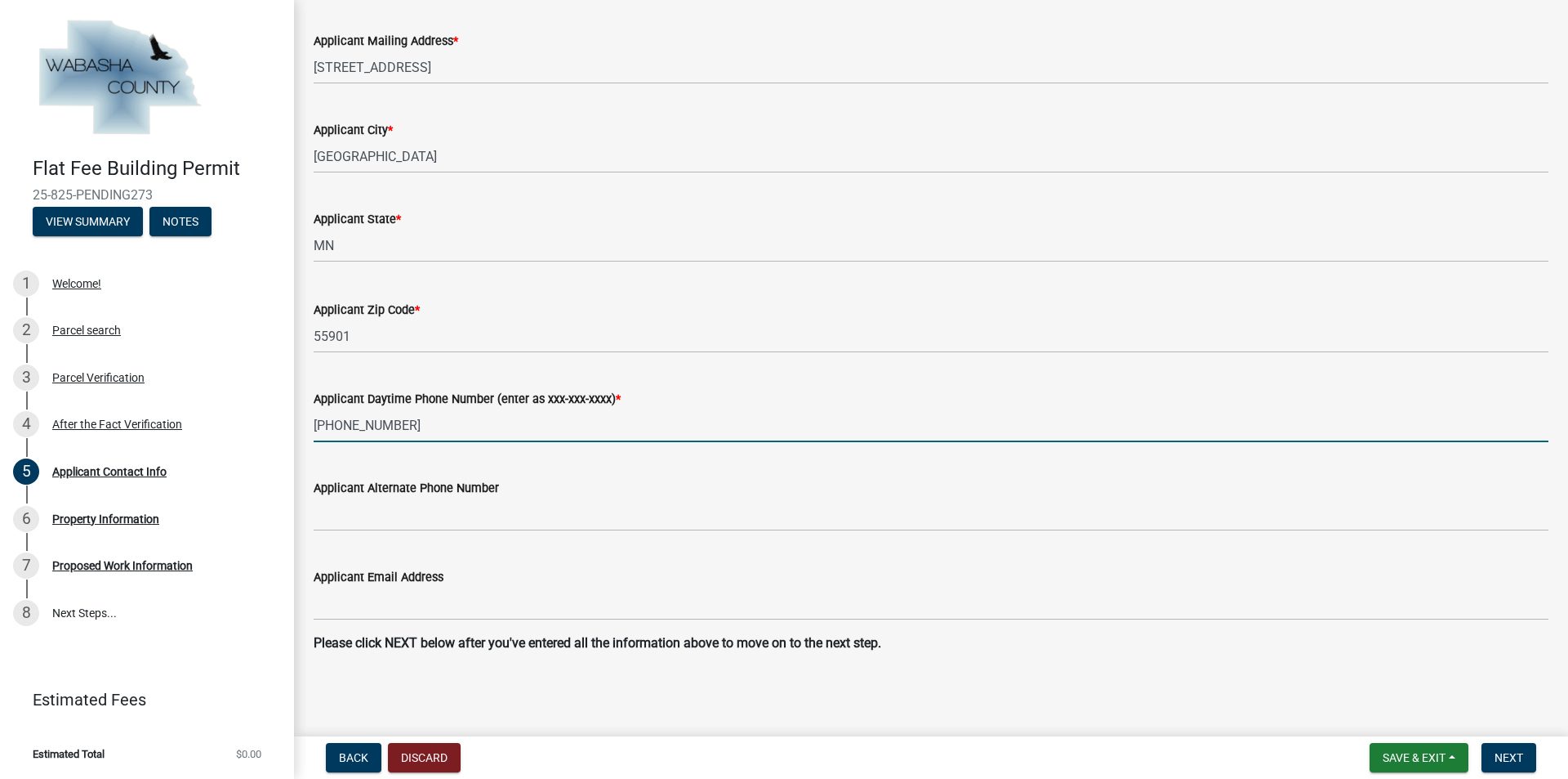
type input "[PHONE_NUMBER]"
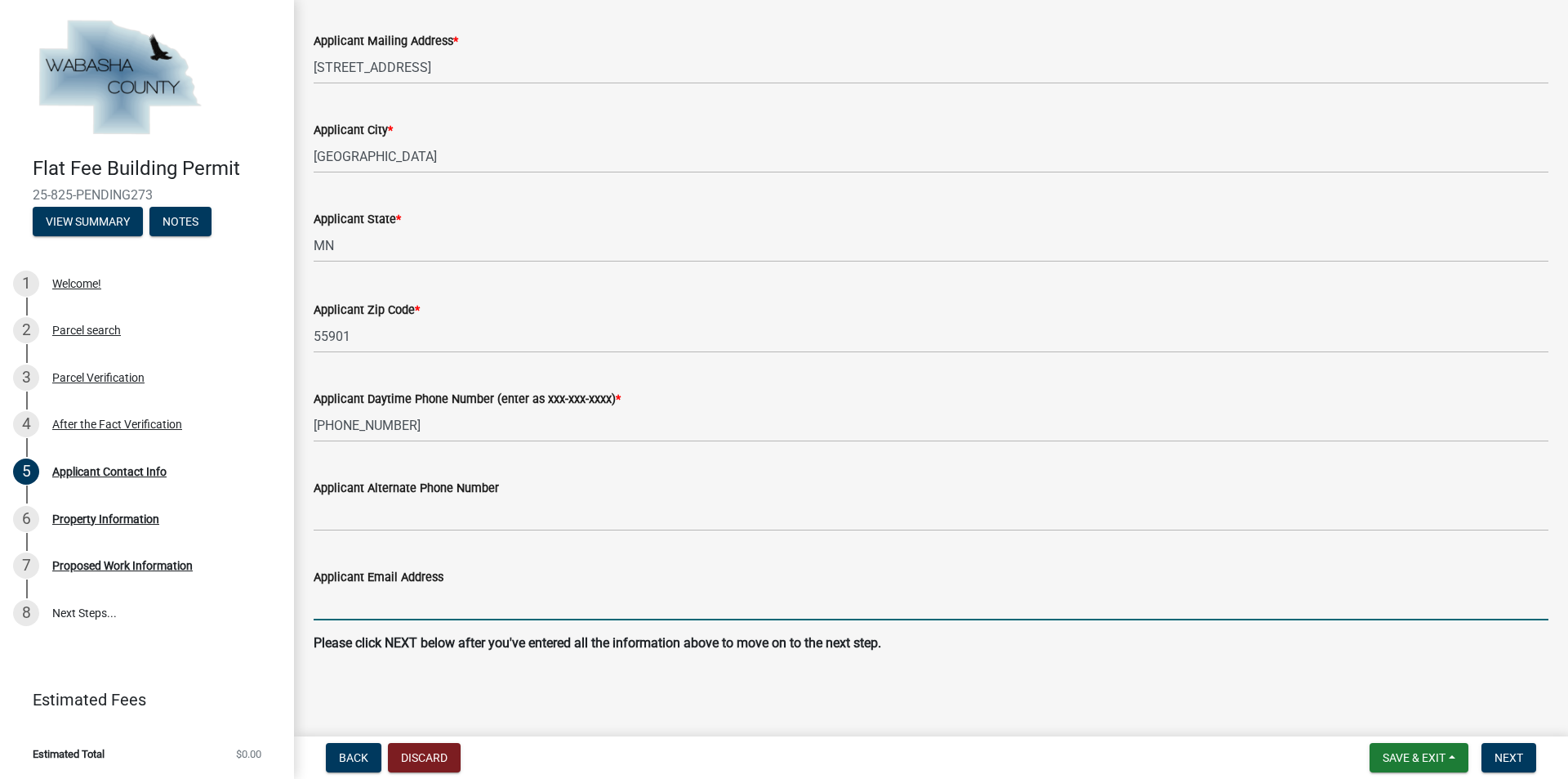
click at [464, 604] on input "Applicant Email Address" at bounding box center [931, 603] width 1235 height 34
type input "[PERSON_NAME][EMAIL_ADDRESS][DOMAIN_NAME]"
click at [1510, 749] on button "Next" at bounding box center [1509, 757] width 55 height 29
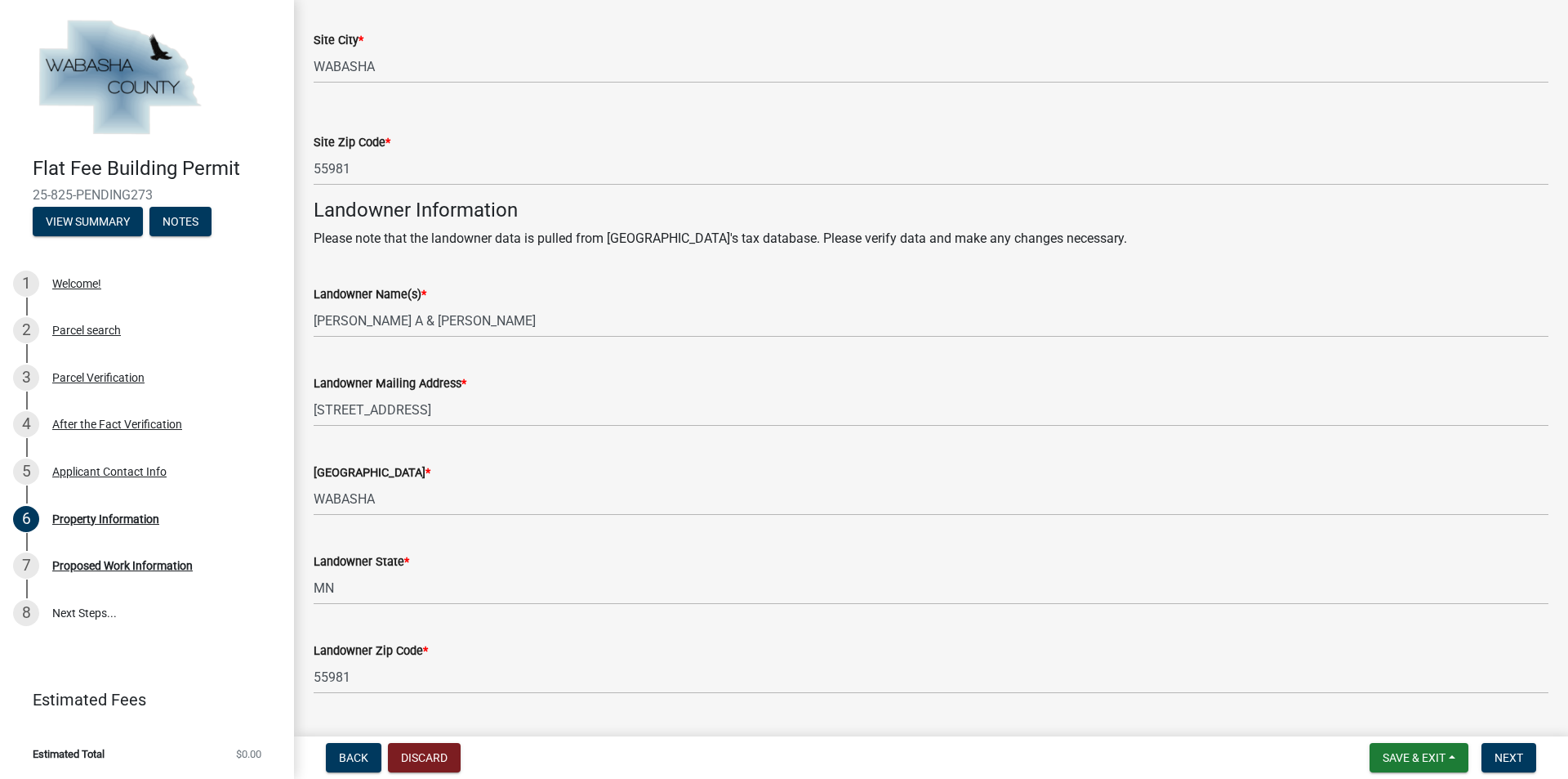
scroll to position [531, 0]
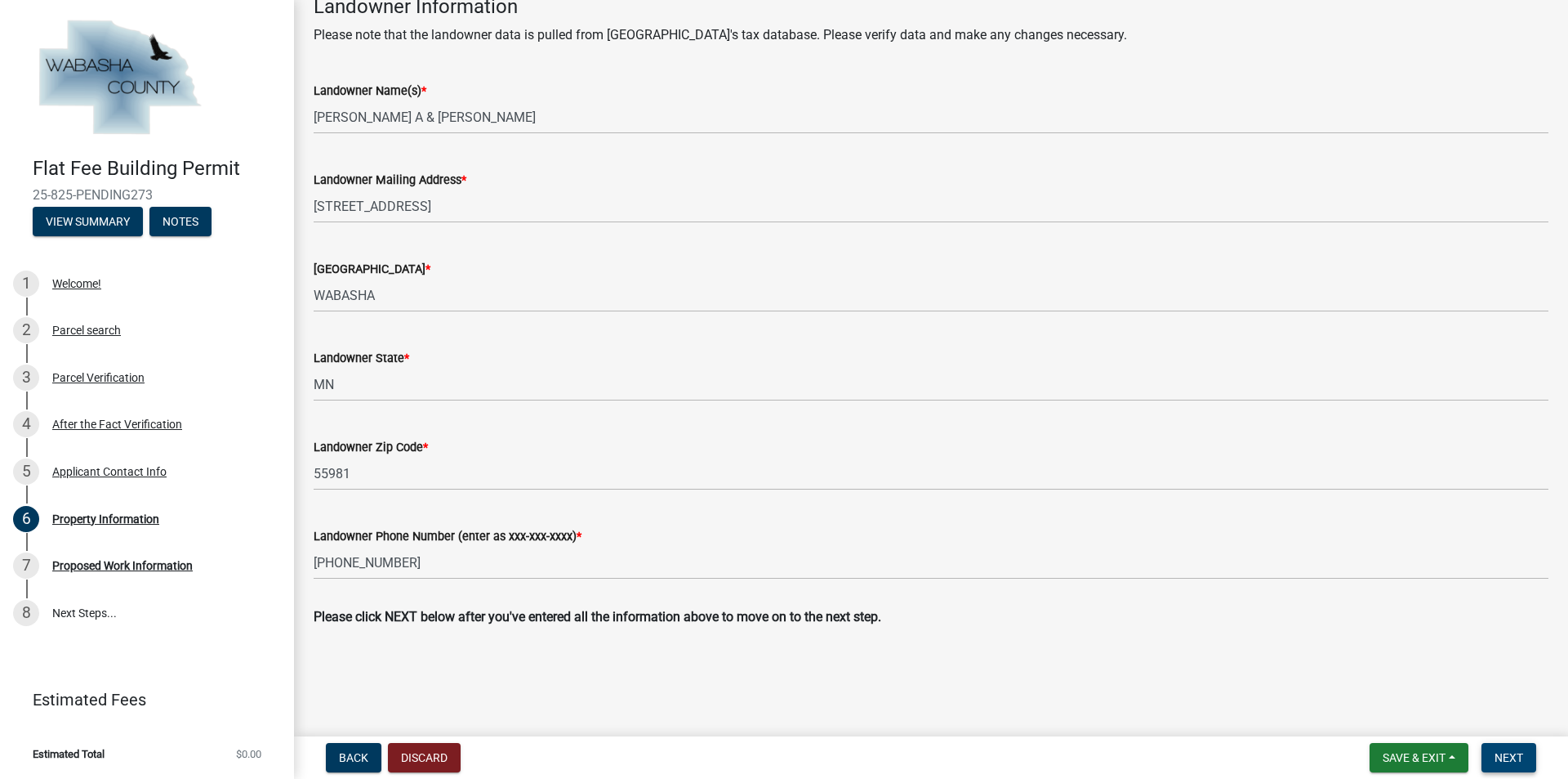
click at [1508, 759] on span "Next" at bounding box center [1509, 758] width 29 height 14
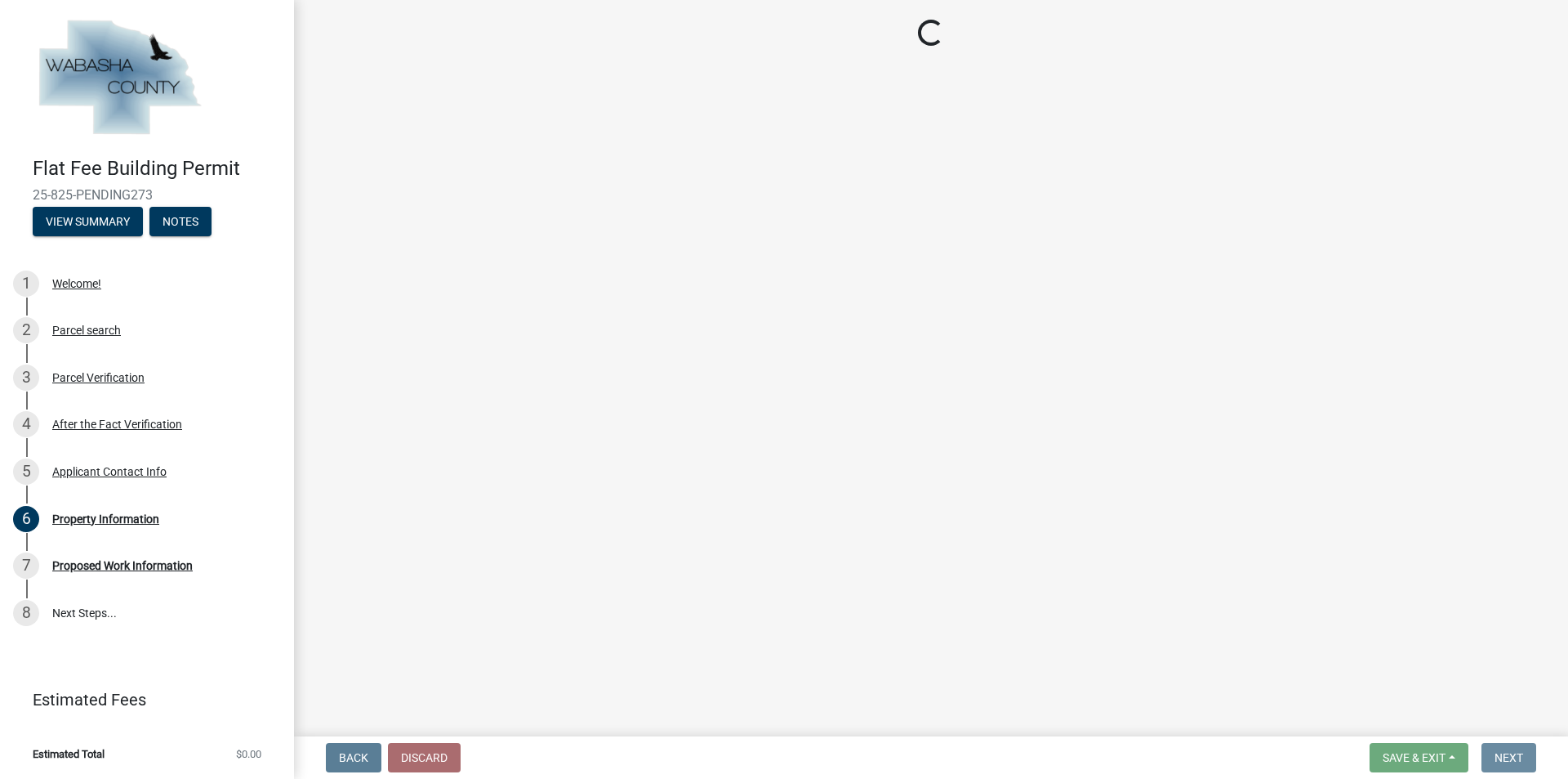
scroll to position [0, 0]
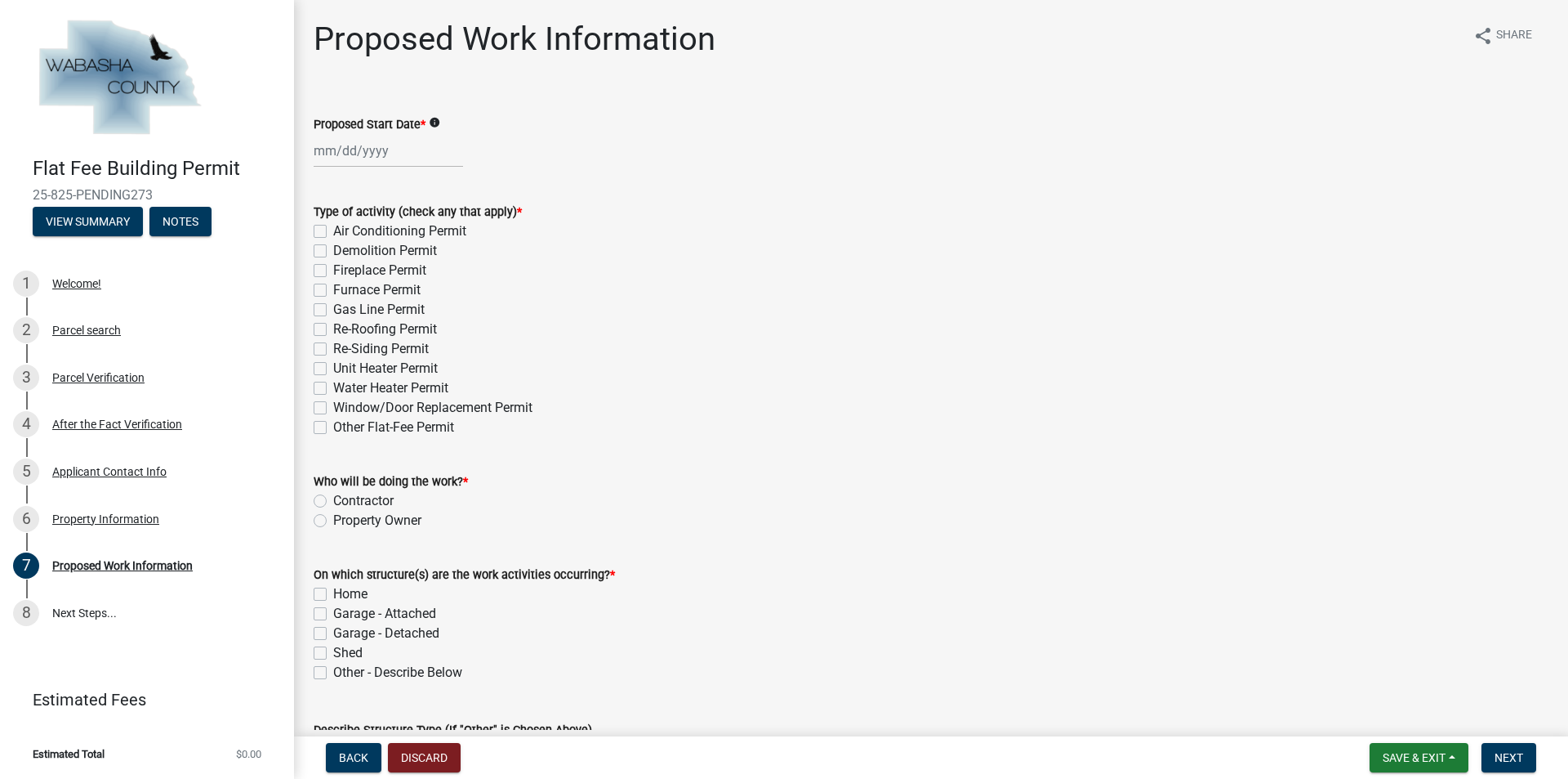
click at [323, 149] on div at bounding box center [388, 151] width 150 height 34
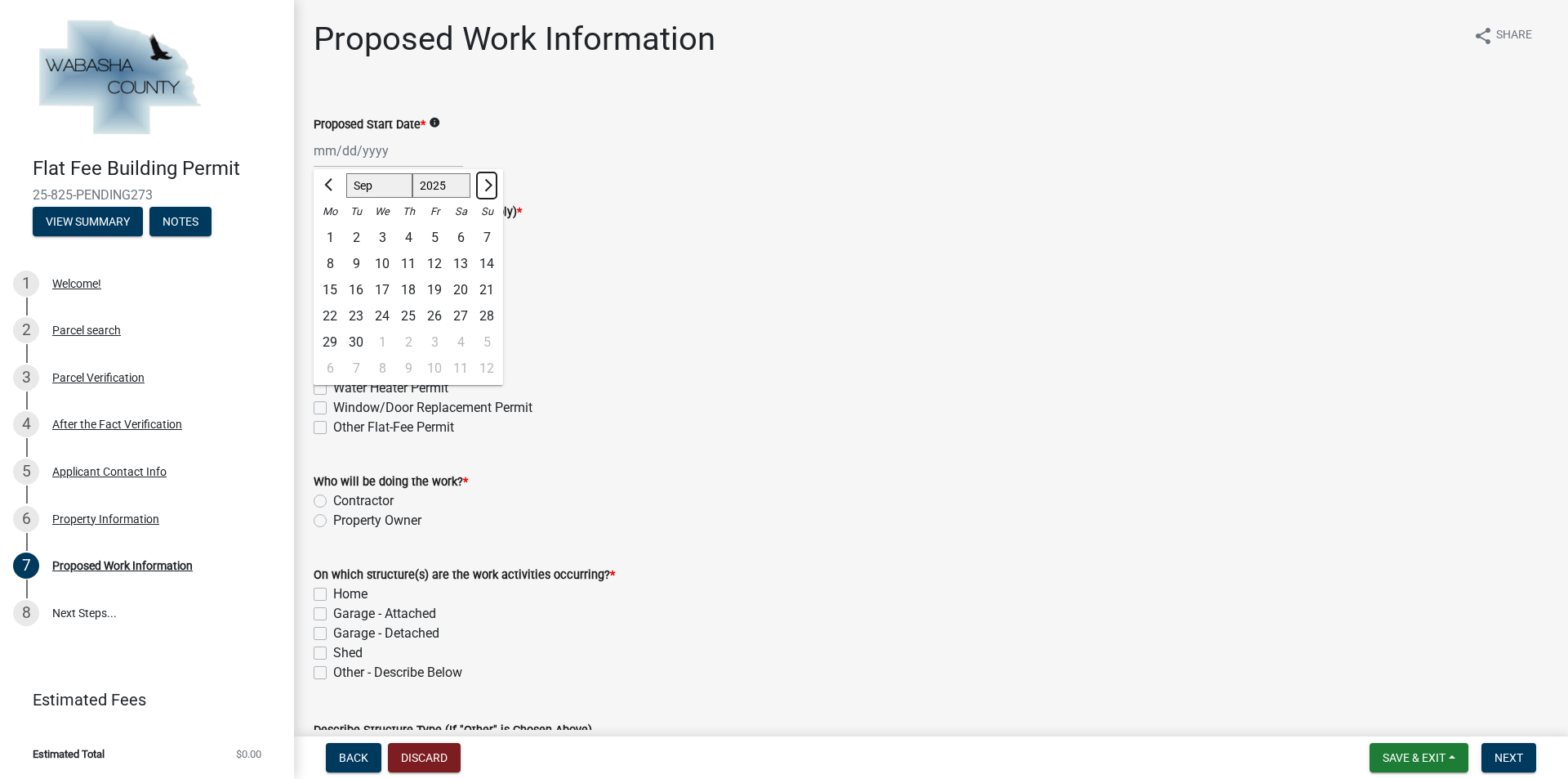
click at [487, 188] on span "Next month" at bounding box center [486, 185] width 13 height 13
select select "10"
click at [385, 241] on div "1" at bounding box center [382, 237] width 26 height 26
type input "[DATE]"
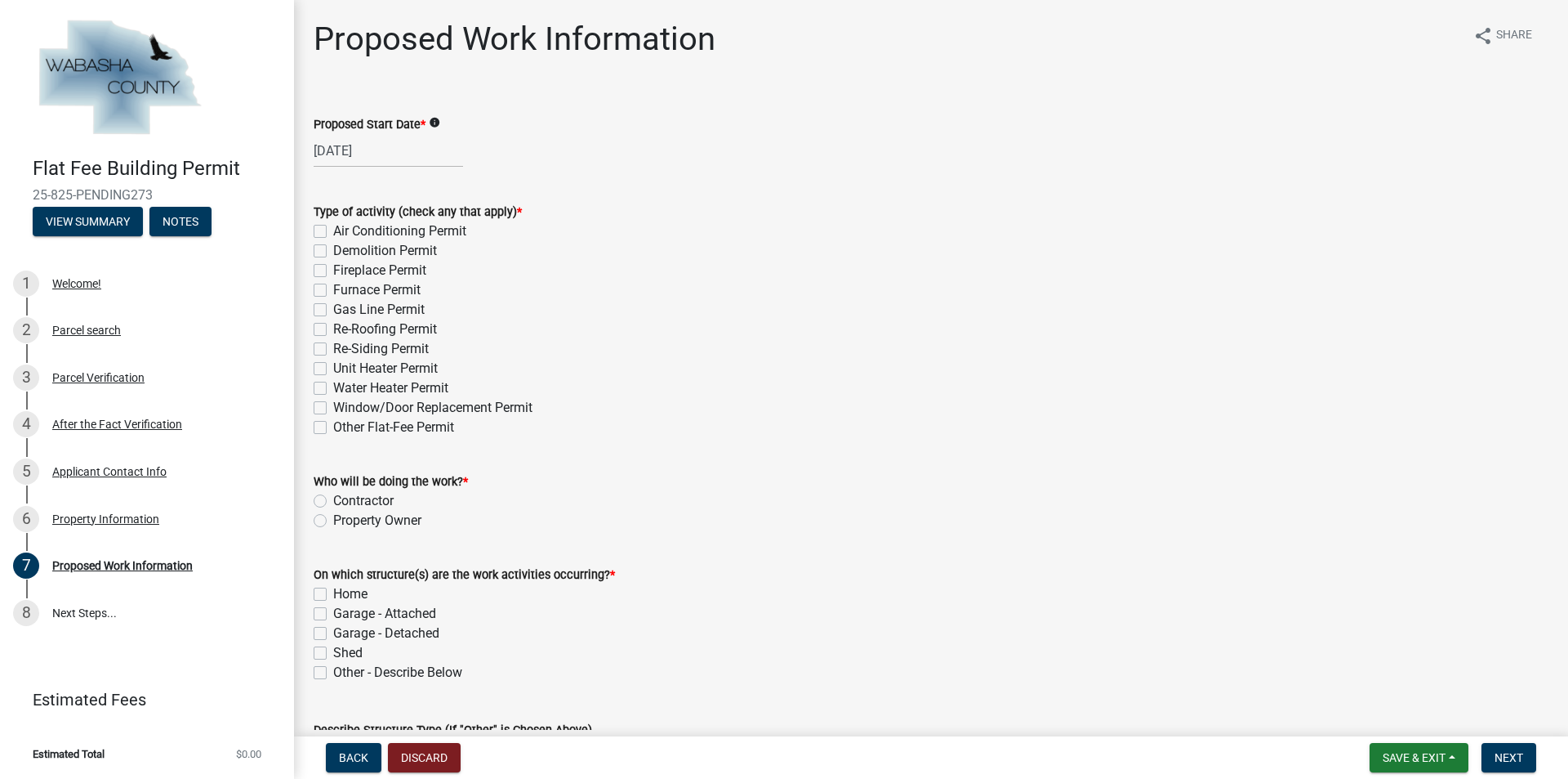
click at [333, 331] on label "Re-Roofing Permit" at bounding box center [385, 330] width 103 height 19
click at [333, 331] on input "Re-Roofing Permit" at bounding box center [338, 325] width 11 height 11
checkbox input "true"
checkbox input "false"
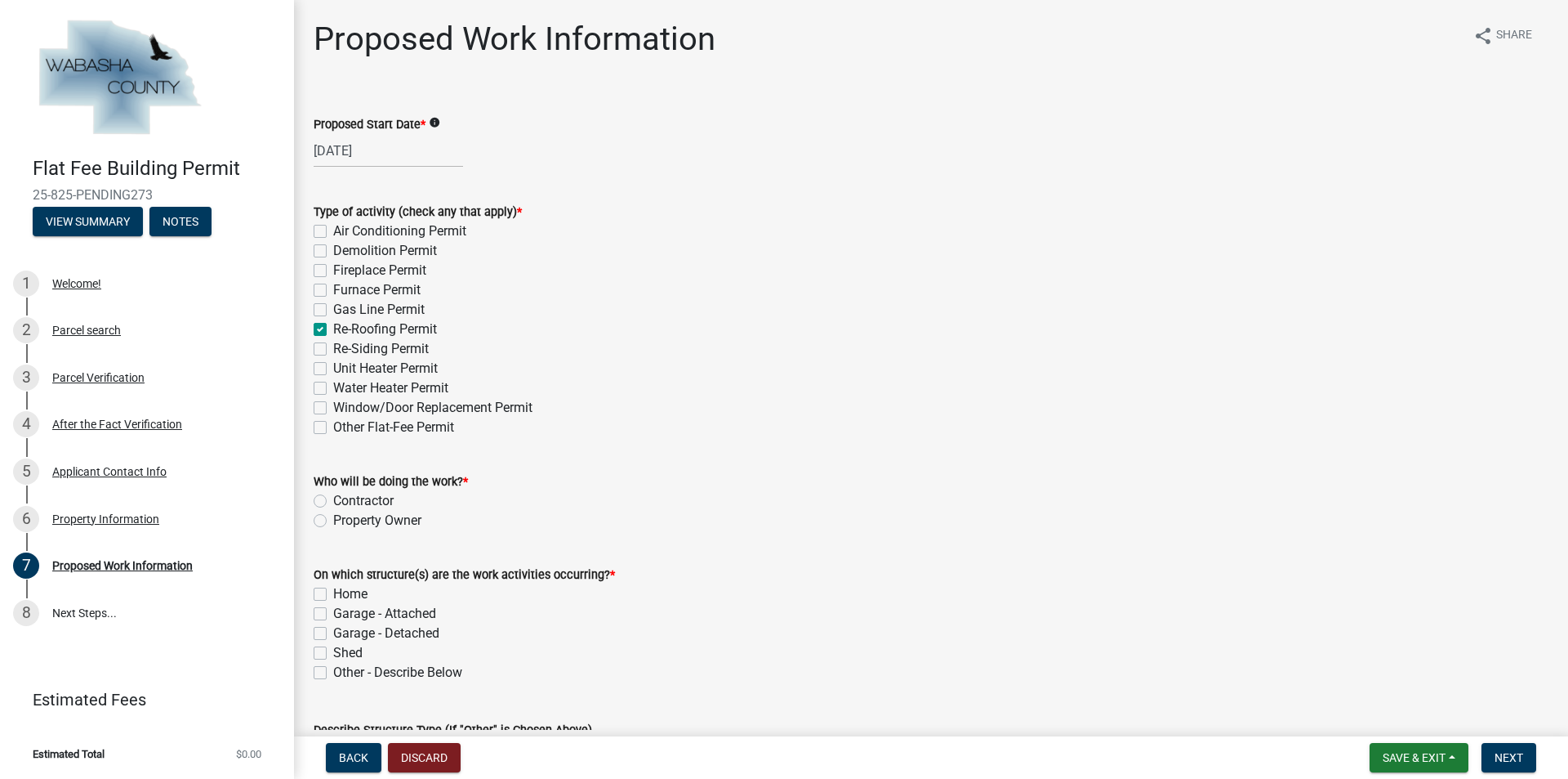
checkbox input "false"
checkbox input "true"
checkbox input "false"
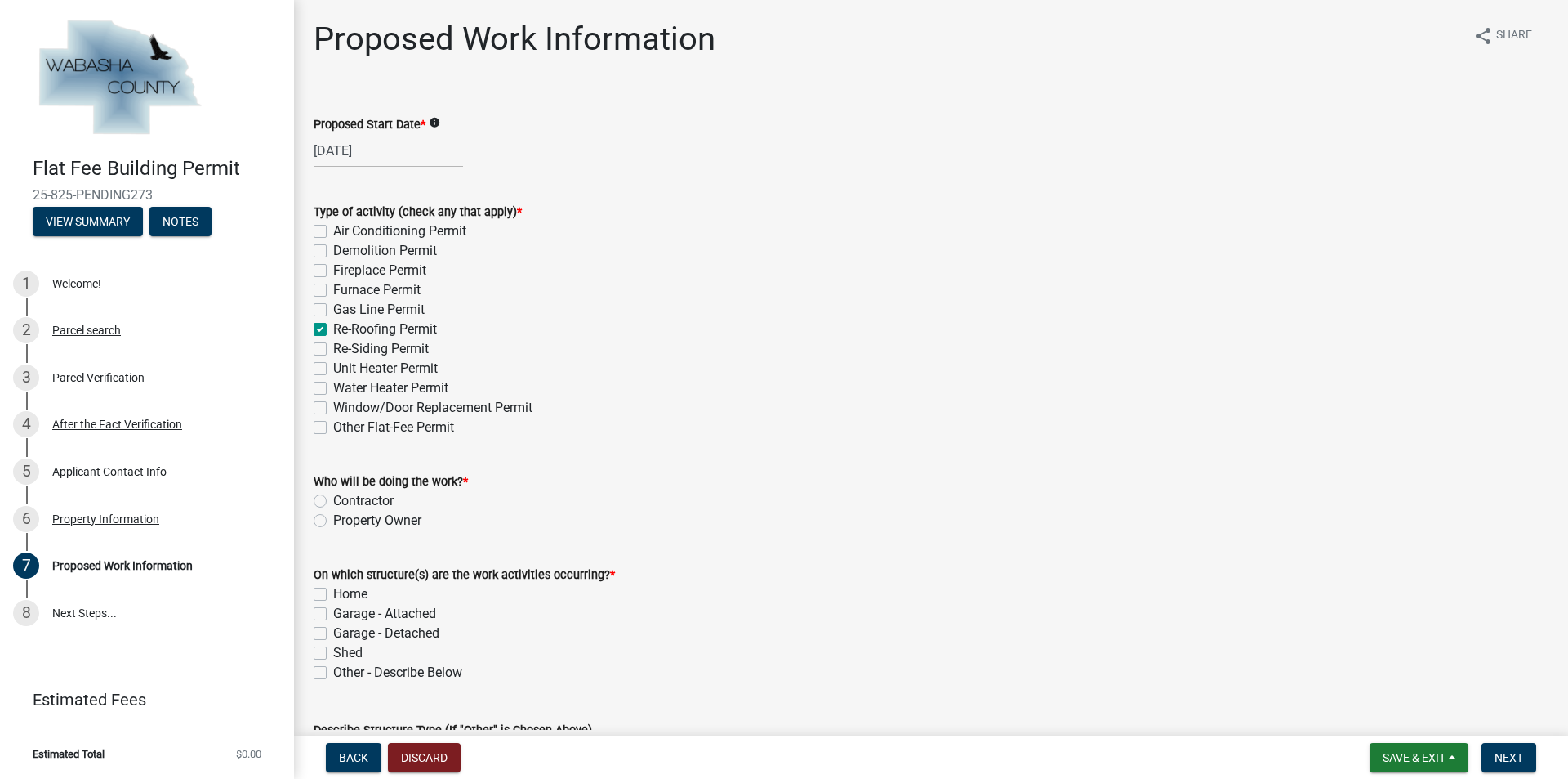
checkbox input "false"
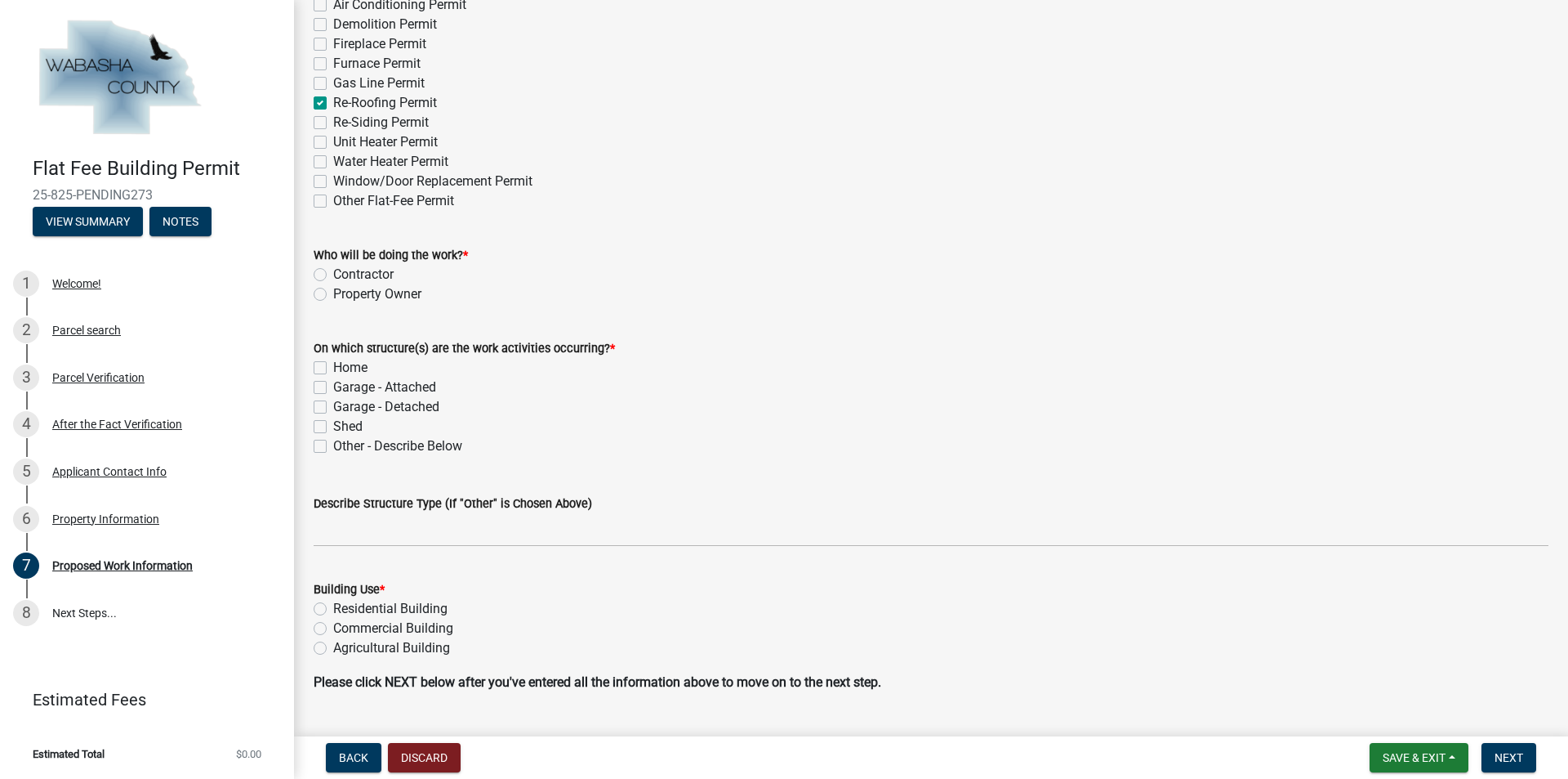
scroll to position [266, 0]
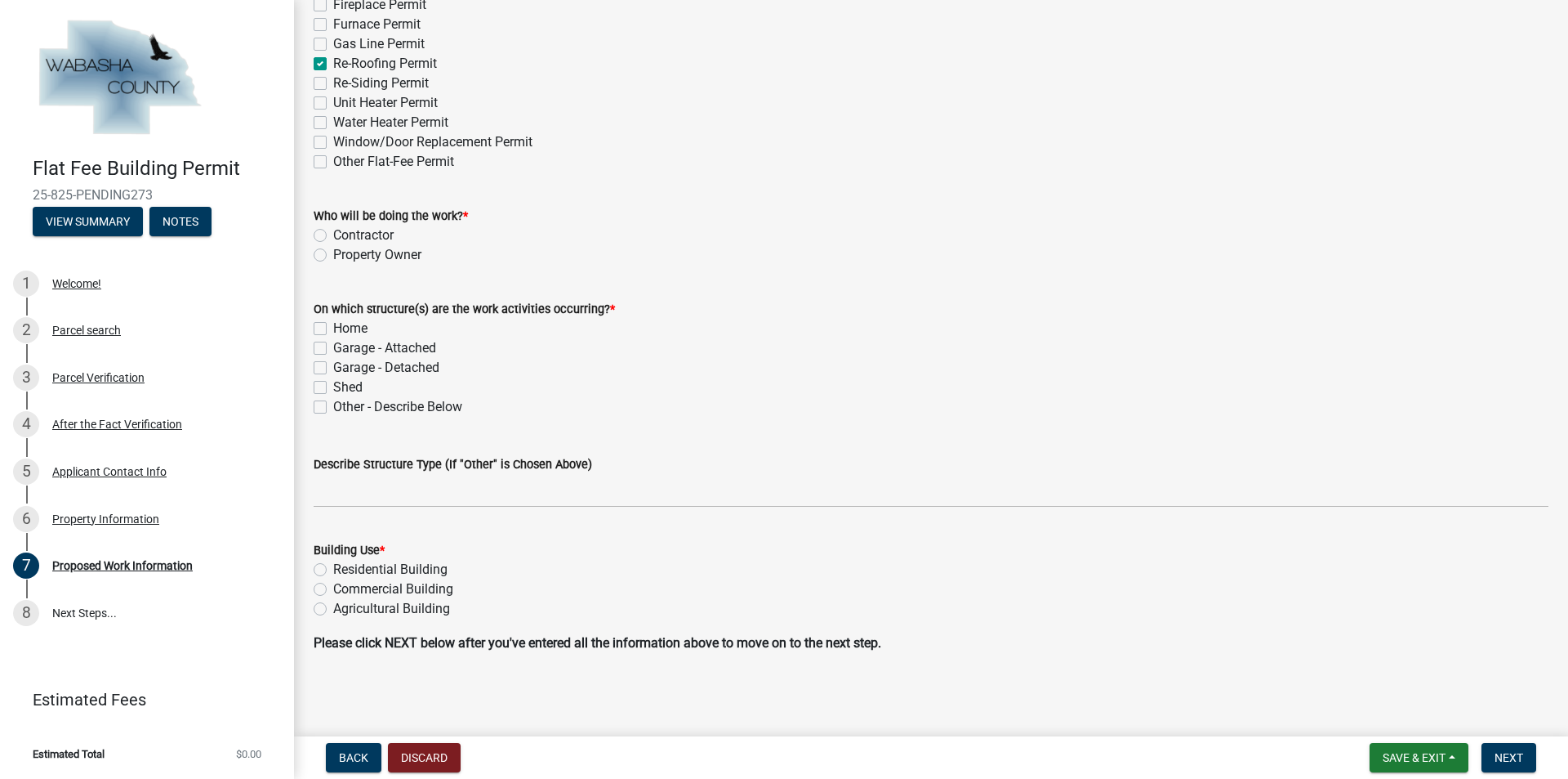
click at [333, 235] on label "Contractor" at bounding box center [363, 235] width 61 height 19
click at [333, 235] on input "Contractor" at bounding box center [338, 230] width 11 height 11
radio input "true"
click at [333, 331] on label "Home" at bounding box center [351, 329] width 35 height 19
click at [333, 330] on input "Home" at bounding box center [338, 324] width 11 height 11
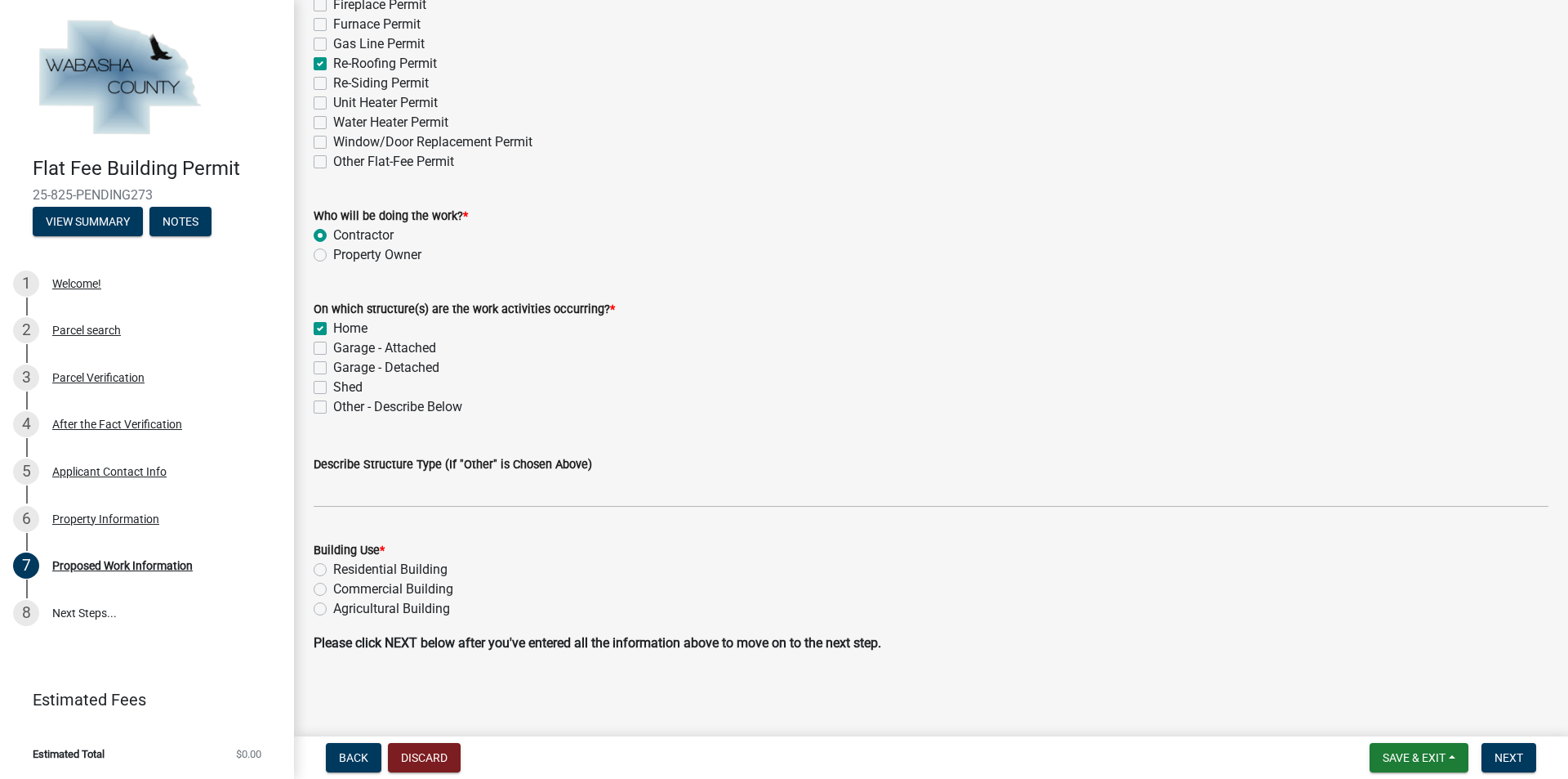
checkbox input "true"
checkbox input "false"
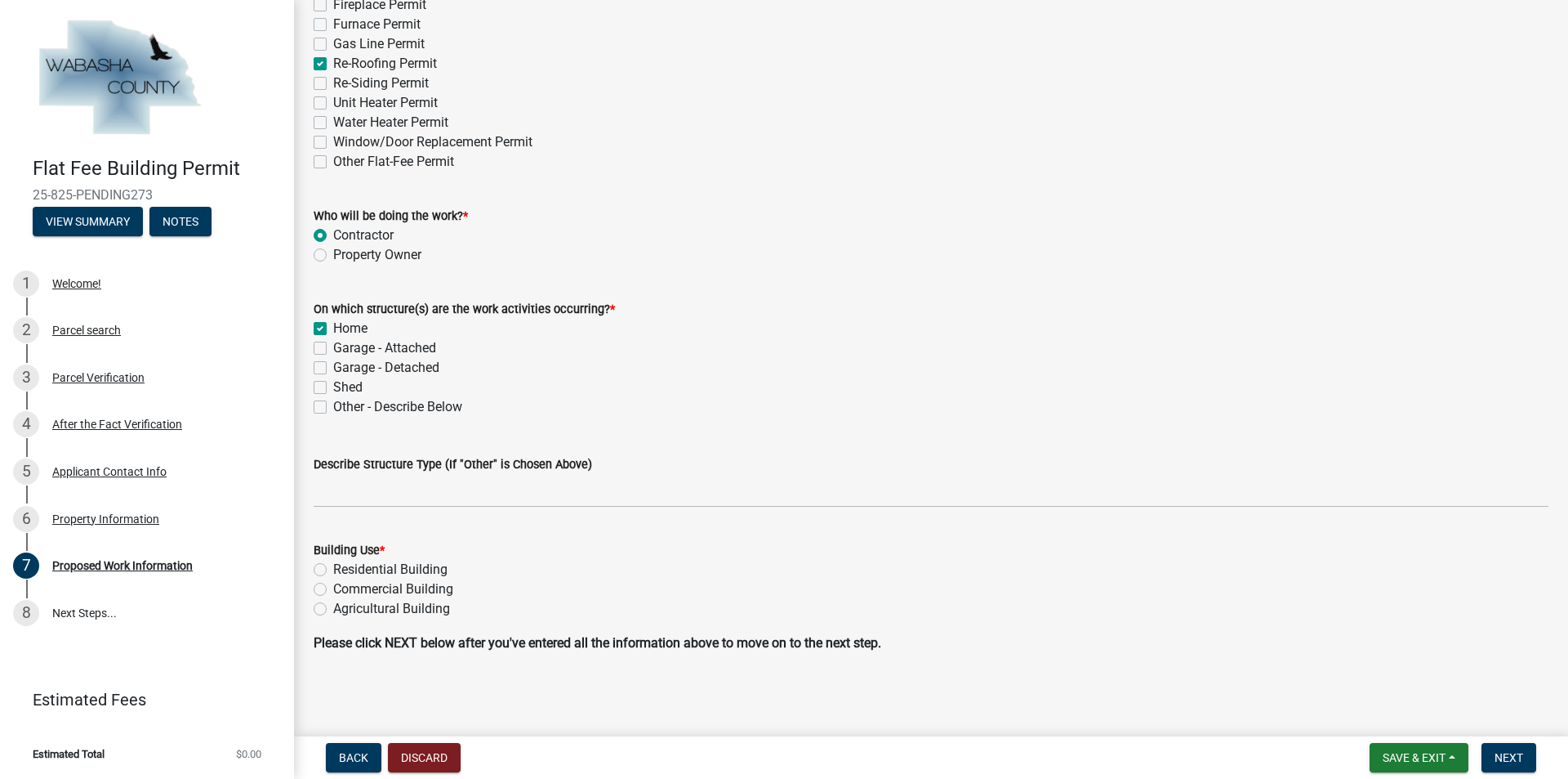
click at [333, 351] on label "Garage - Attached" at bounding box center [385, 348] width 103 height 19
click at [333, 349] on input "Garage - Attached" at bounding box center [338, 343] width 11 height 11
checkbox input "true"
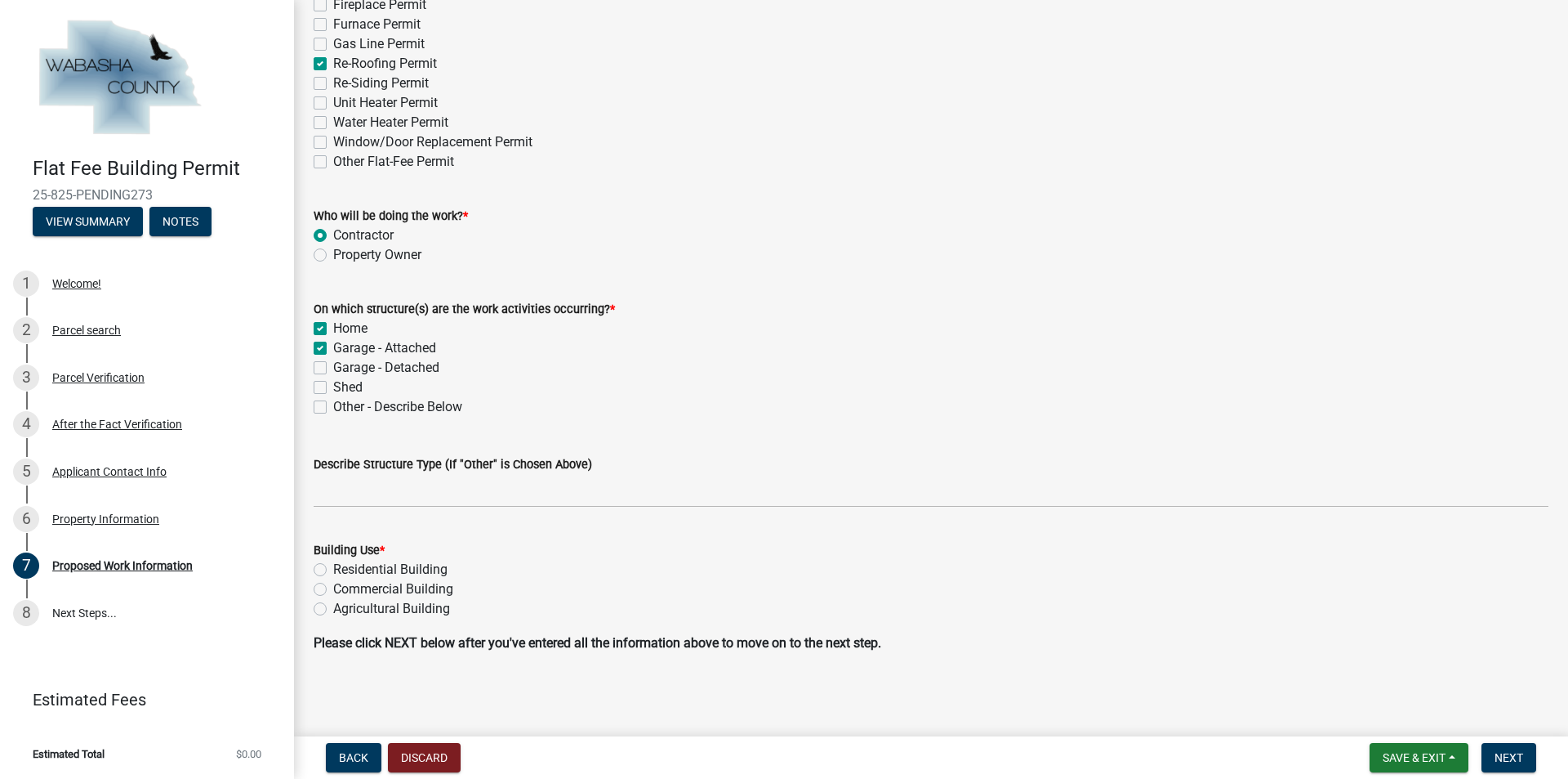
checkbox input "false"
click at [333, 568] on label "Residential Building" at bounding box center [390, 569] width 114 height 19
click at [333, 568] on input "Residential Building" at bounding box center [338, 564] width 11 height 11
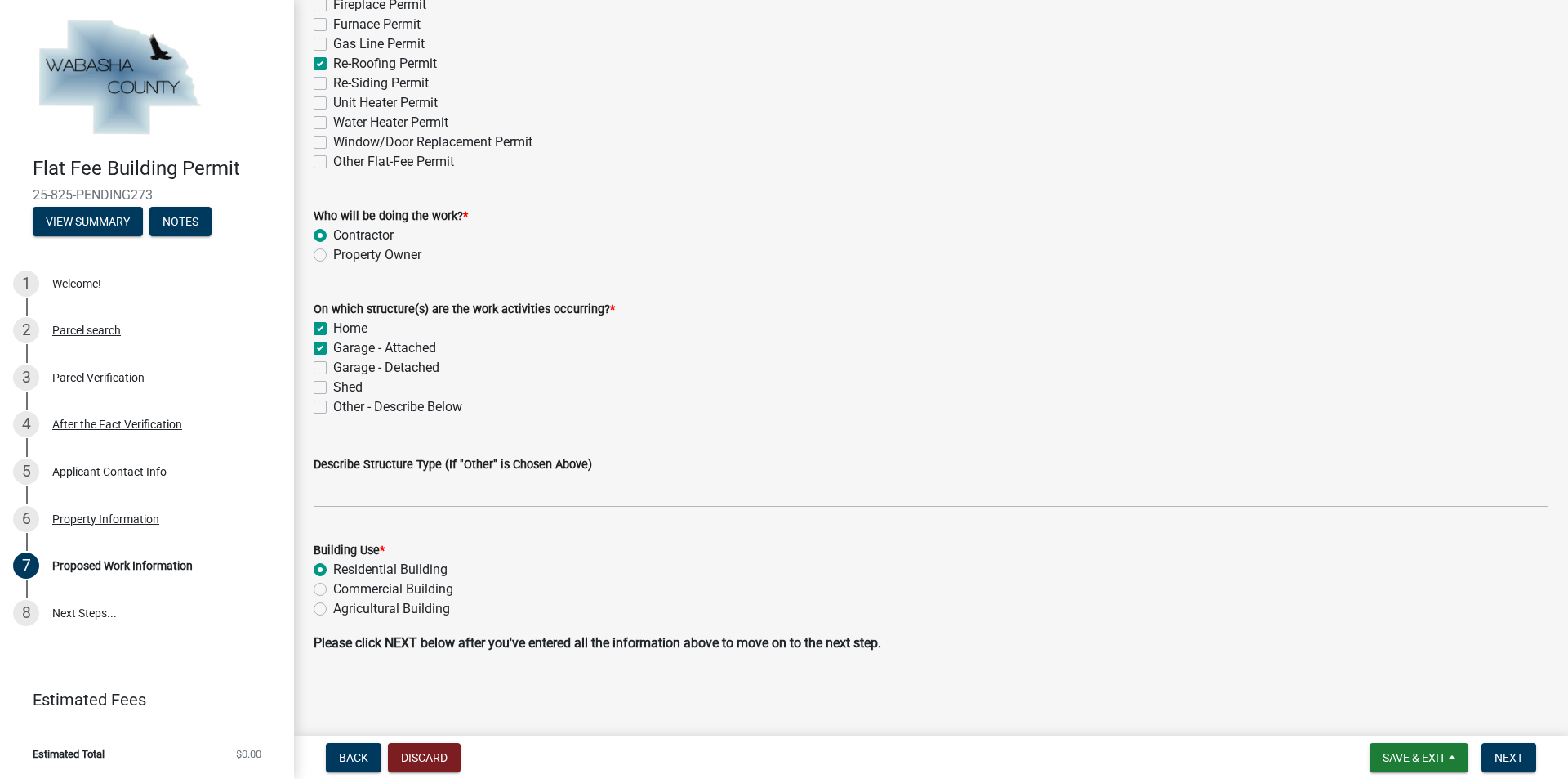
radio input "true"
click at [1493, 759] on button "Next" at bounding box center [1509, 757] width 55 height 29
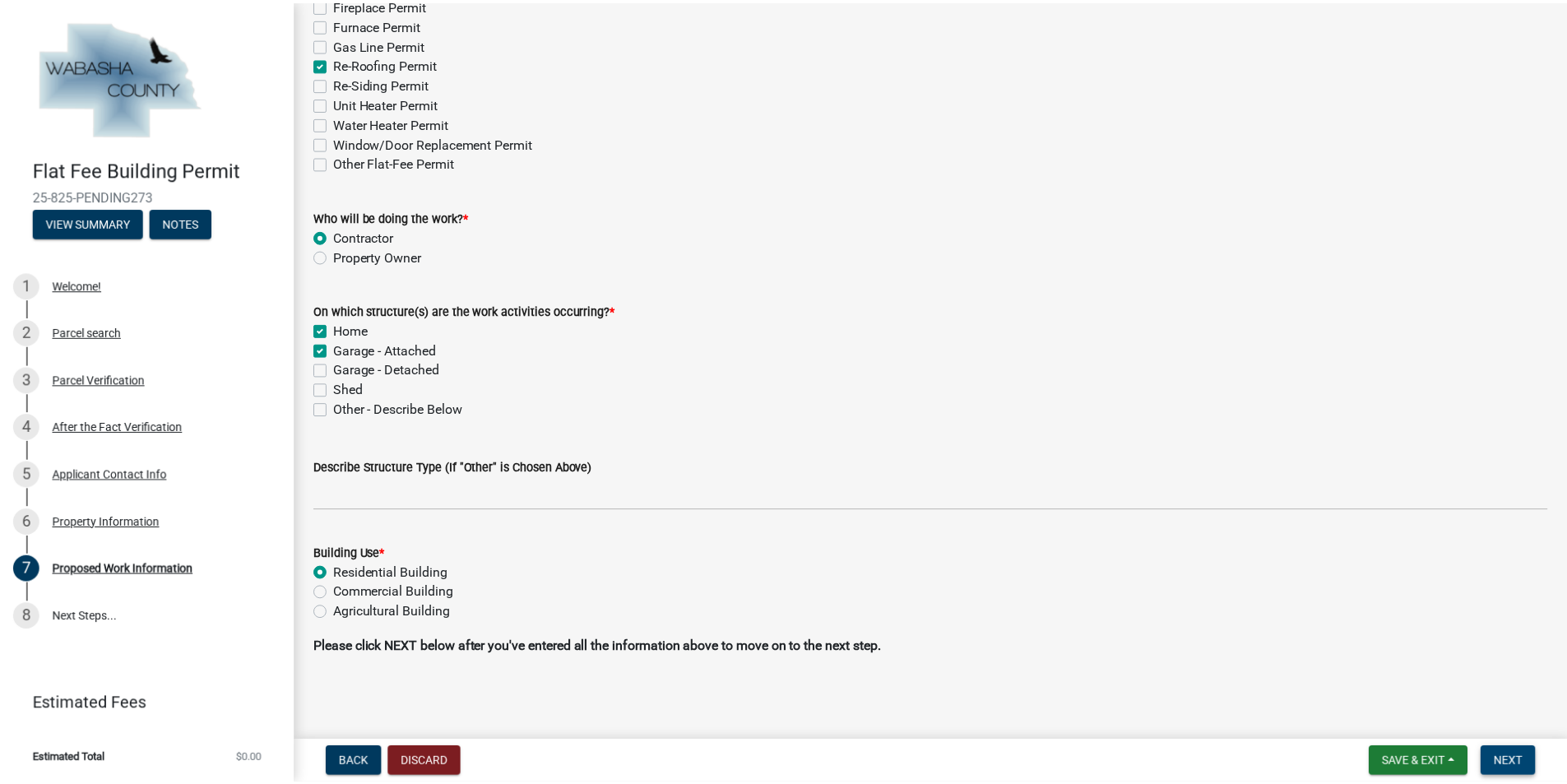
scroll to position [0, 0]
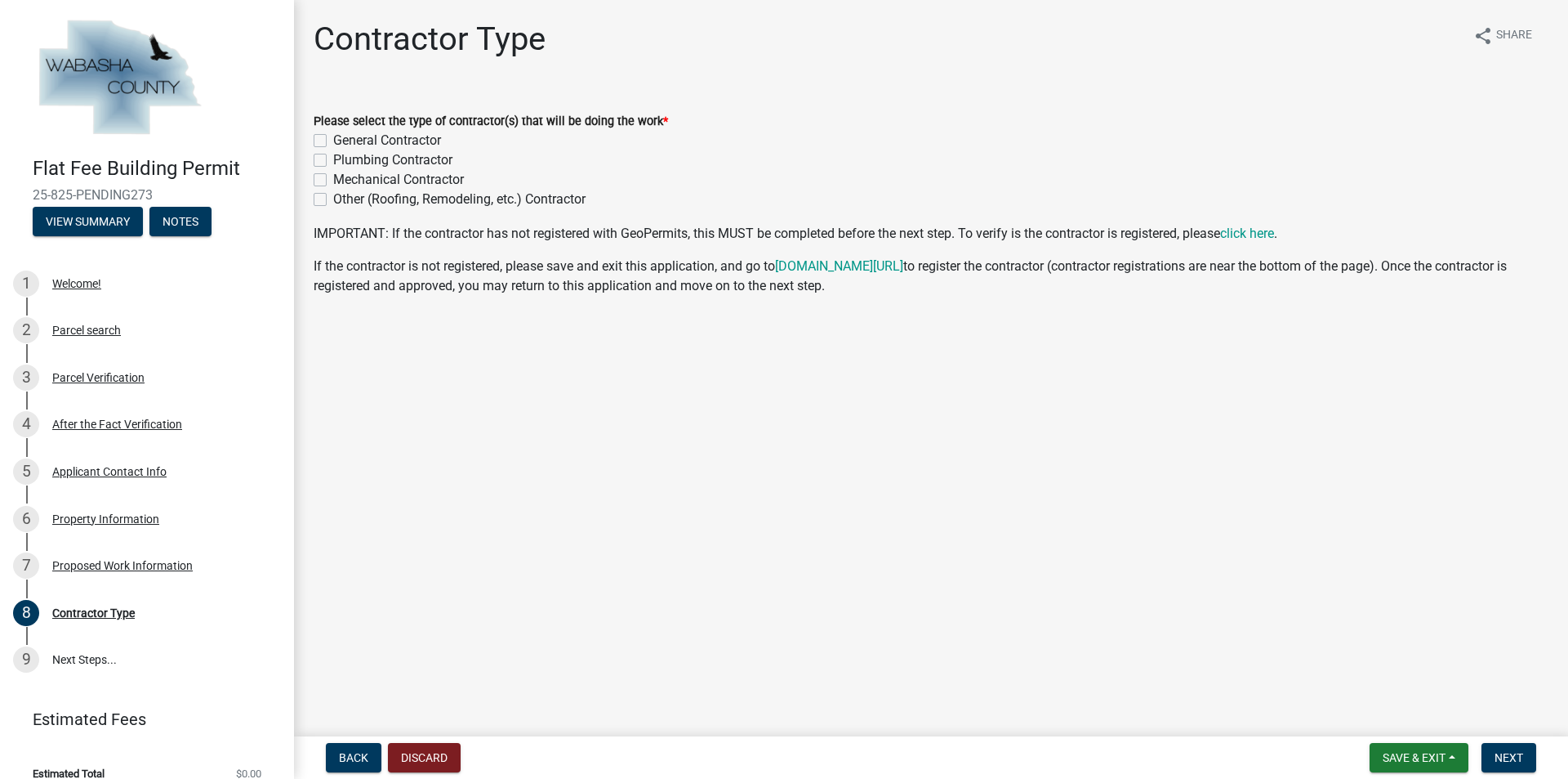
click at [333, 145] on label "General Contractor" at bounding box center [387, 140] width 108 height 19
click at [333, 141] on input "General Contractor" at bounding box center [338, 135] width 11 height 11
checkbox input "true"
checkbox input "false"
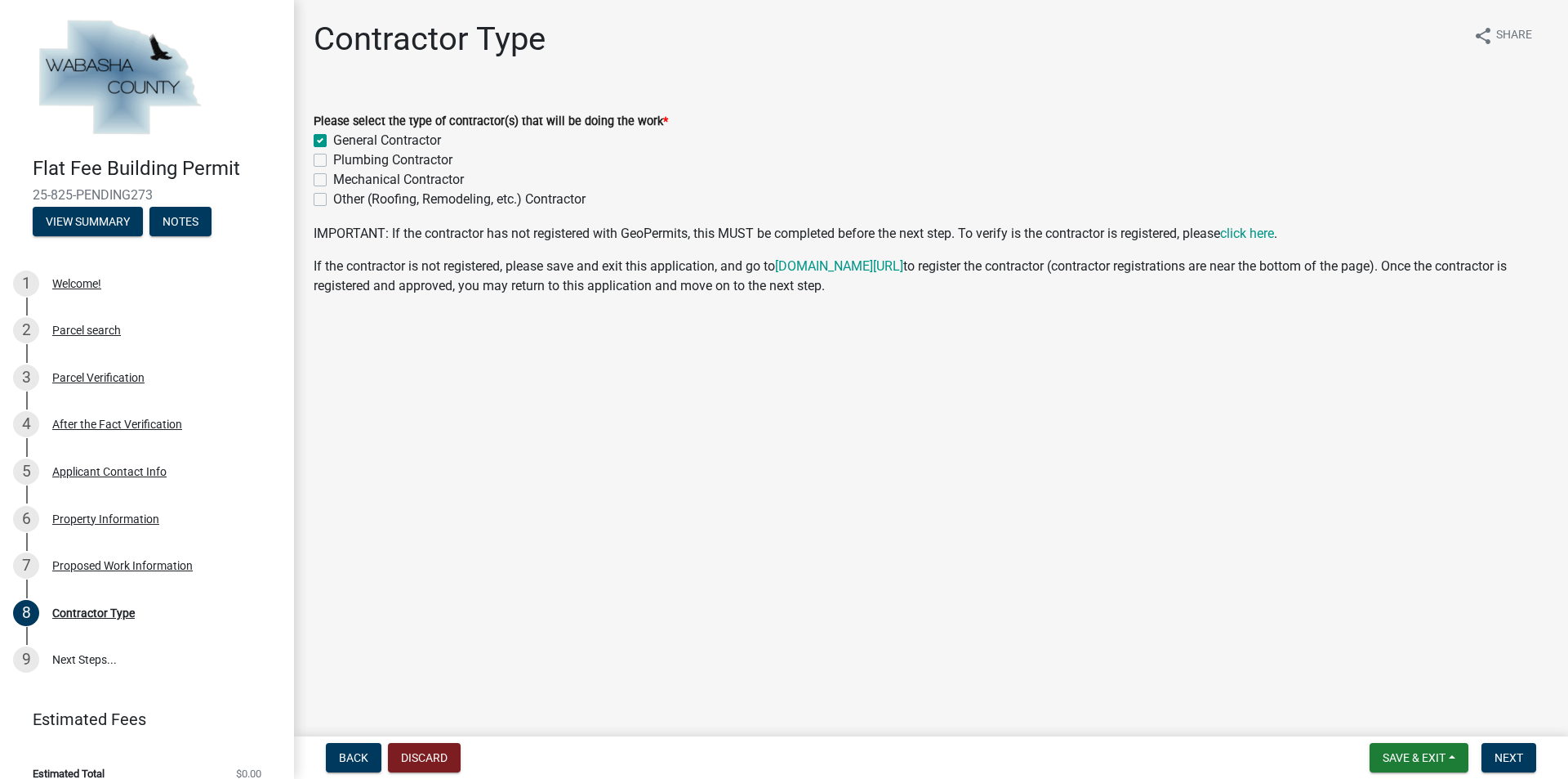
checkbox input "false"
click at [1492, 748] on button "Next" at bounding box center [1509, 757] width 55 height 29
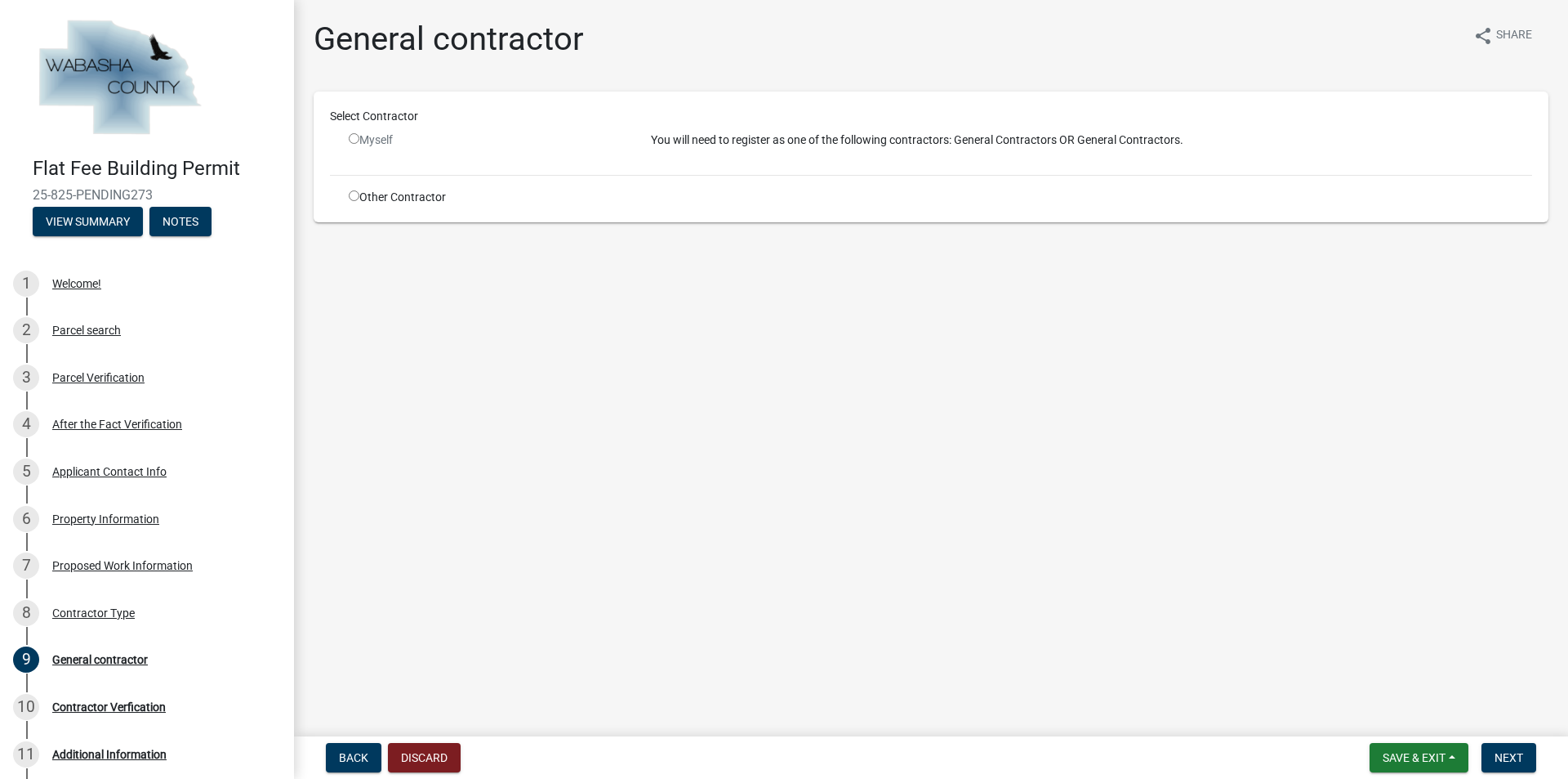
click at [356, 195] on input "radio" at bounding box center [354, 195] width 11 height 11
radio input "true"
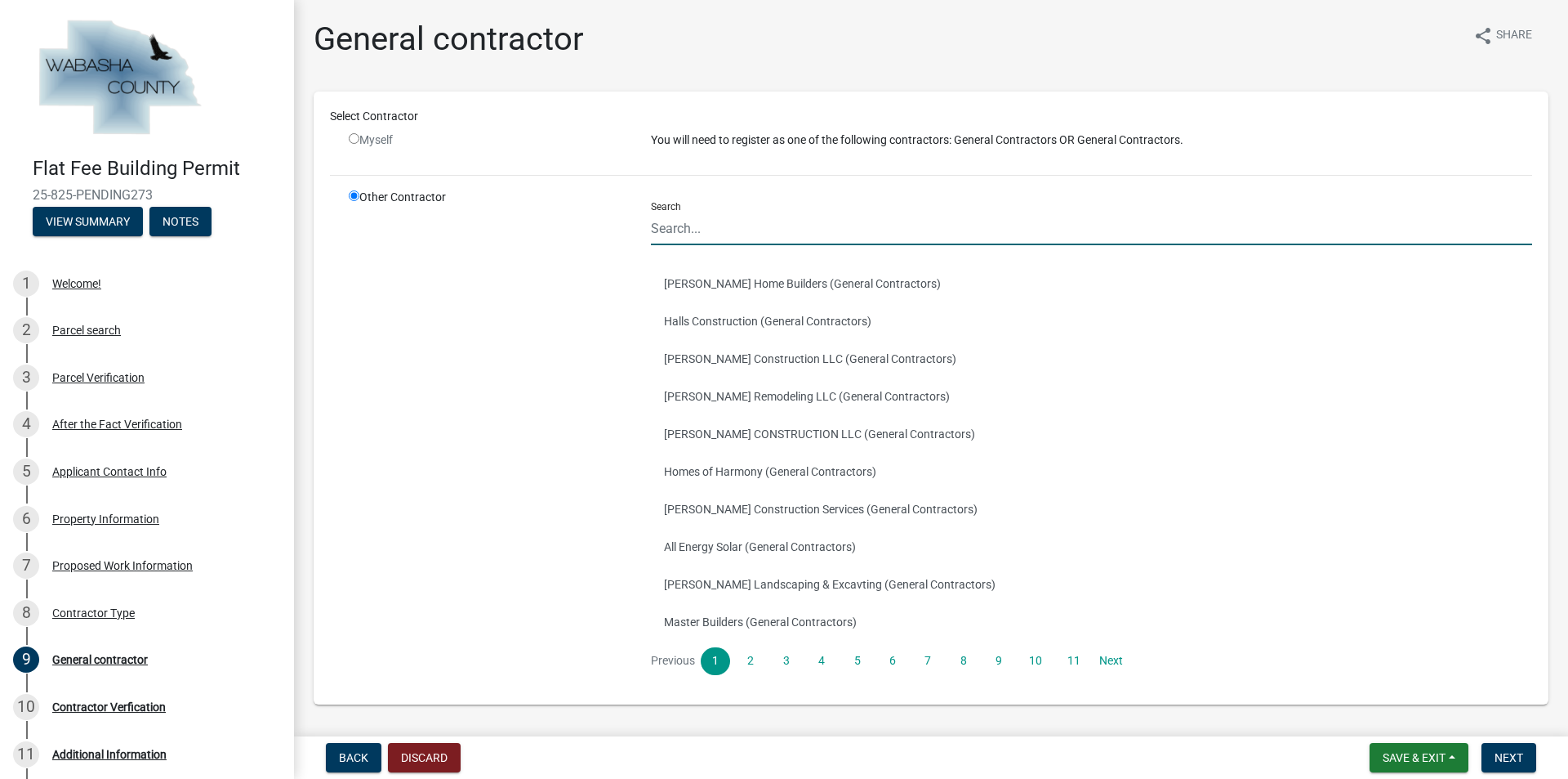
click at [721, 224] on input "Search" at bounding box center [1092, 228] width 881 height 34
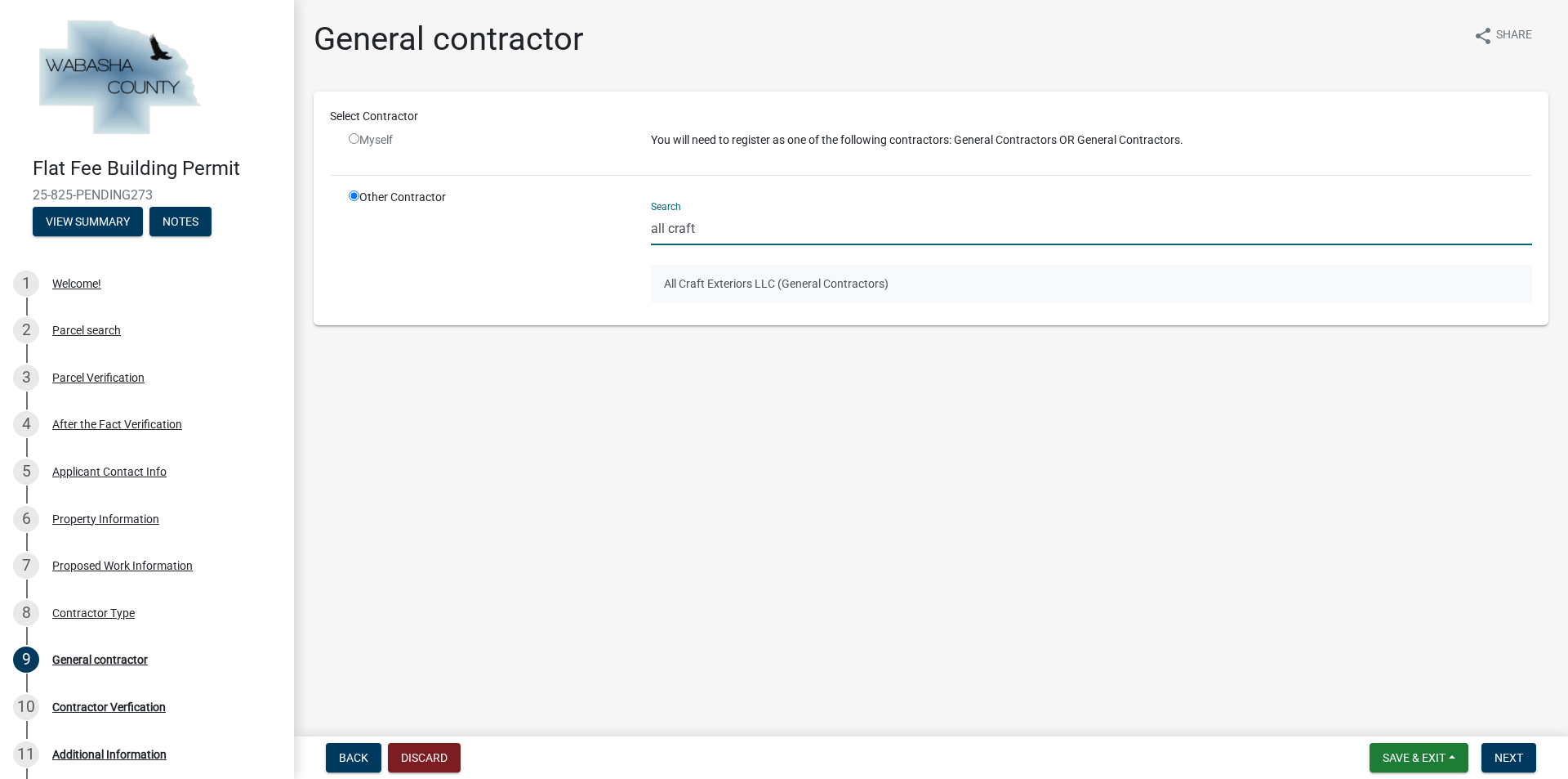
type input "all craft"
click at [735, 286] on button "All Craft Exteriors LLC (General Contractors)" at bounding box center [1092, 283] width 881 height 38
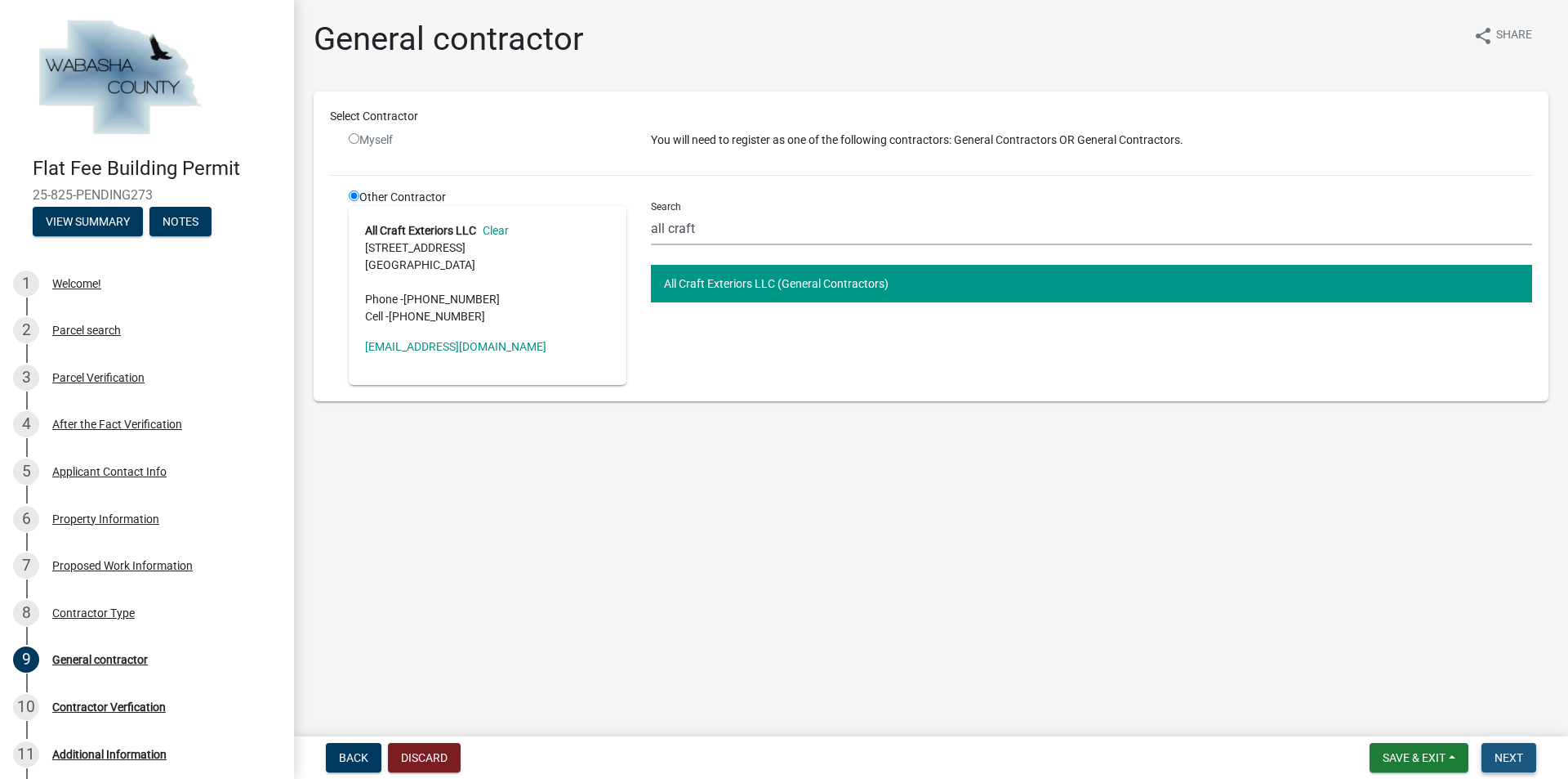
click at [1508, 752] on span "Next" at bounding box center [1509, 758] width 29 height 14
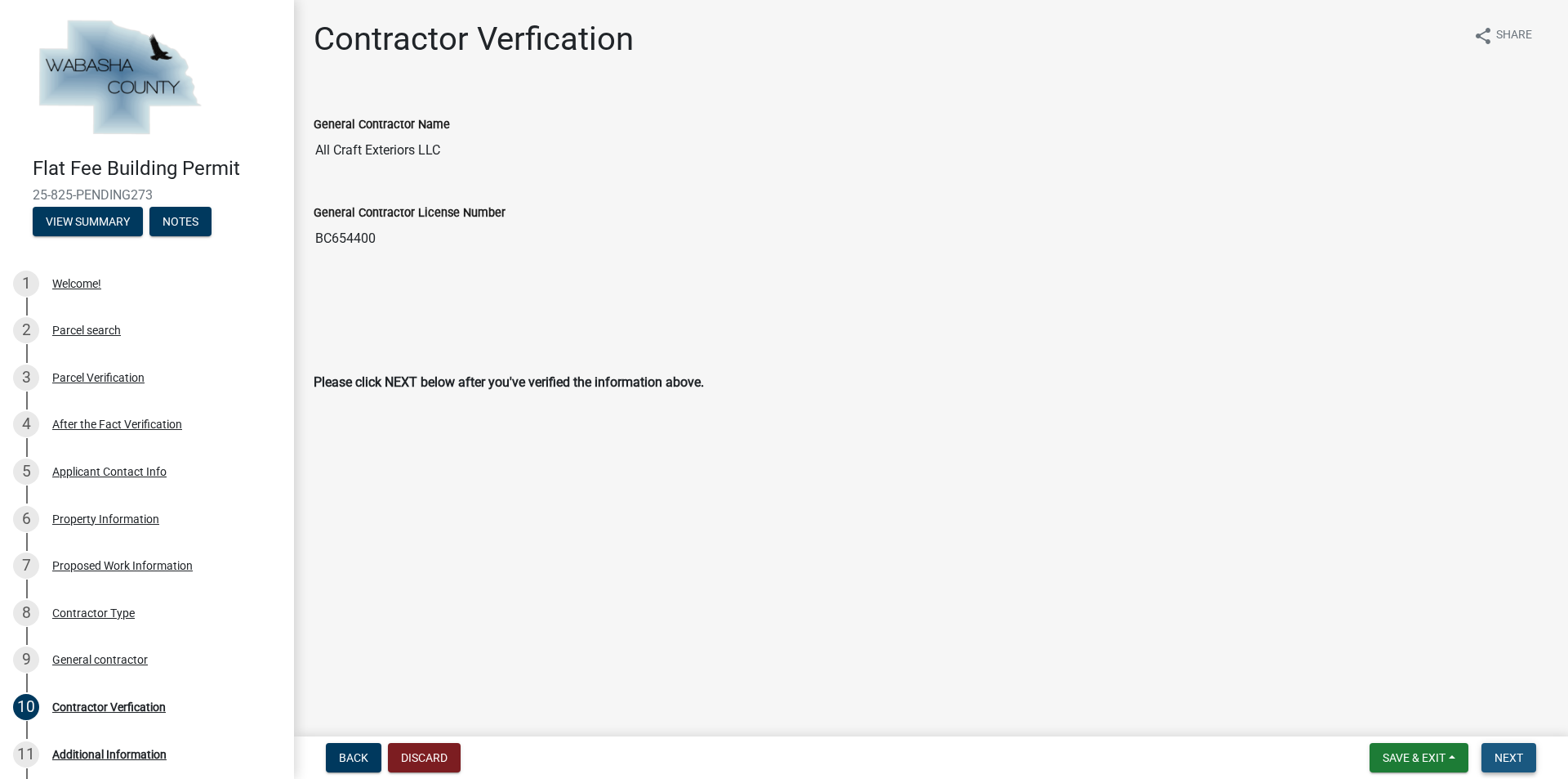
click at [1514, 756] on span "Next" at bounding box center [1509, 758] width 29 height 14
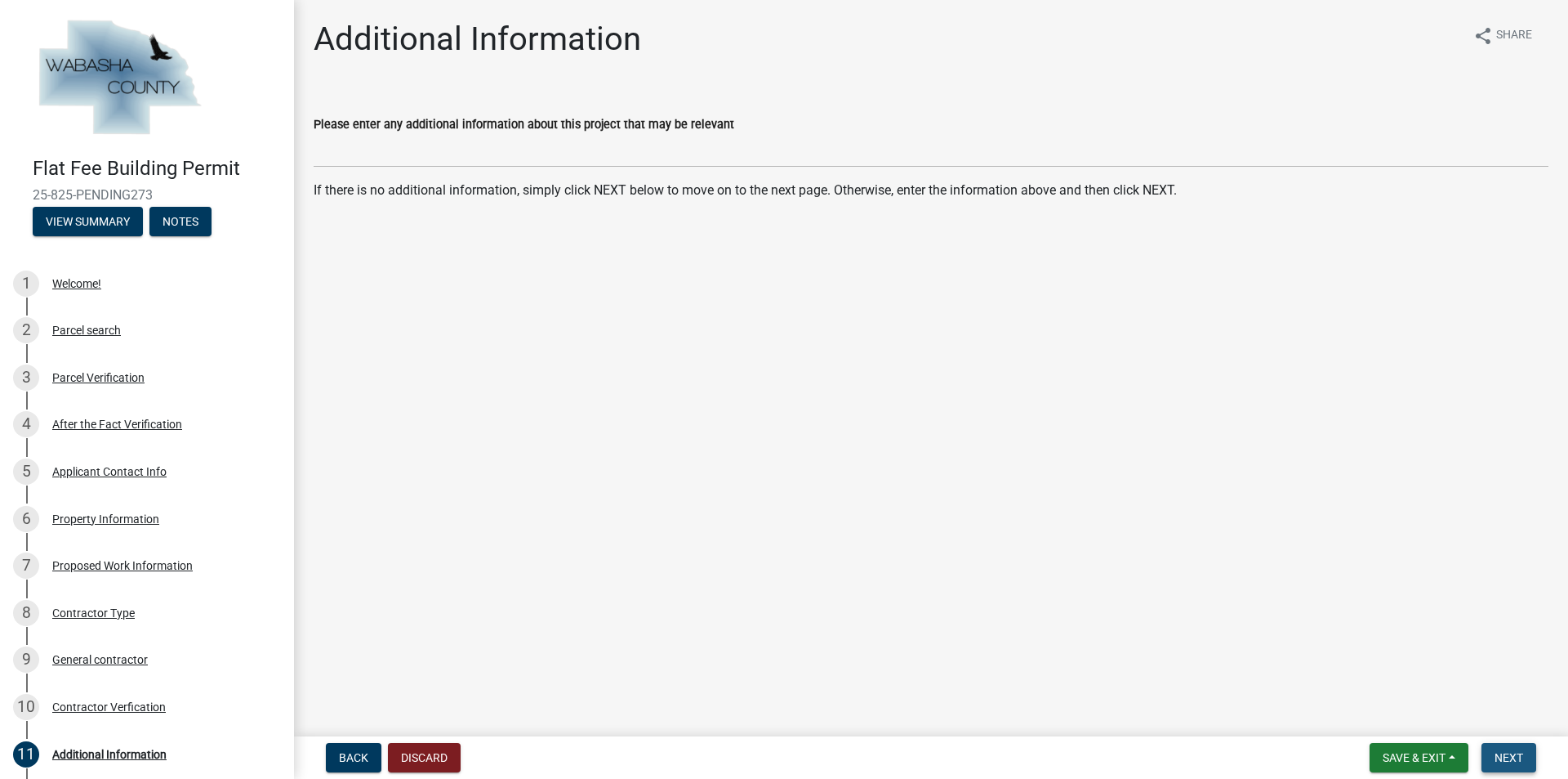
click at [1498, 751] on span "Next" at bounding box center [1509, 758] width 29 height 14
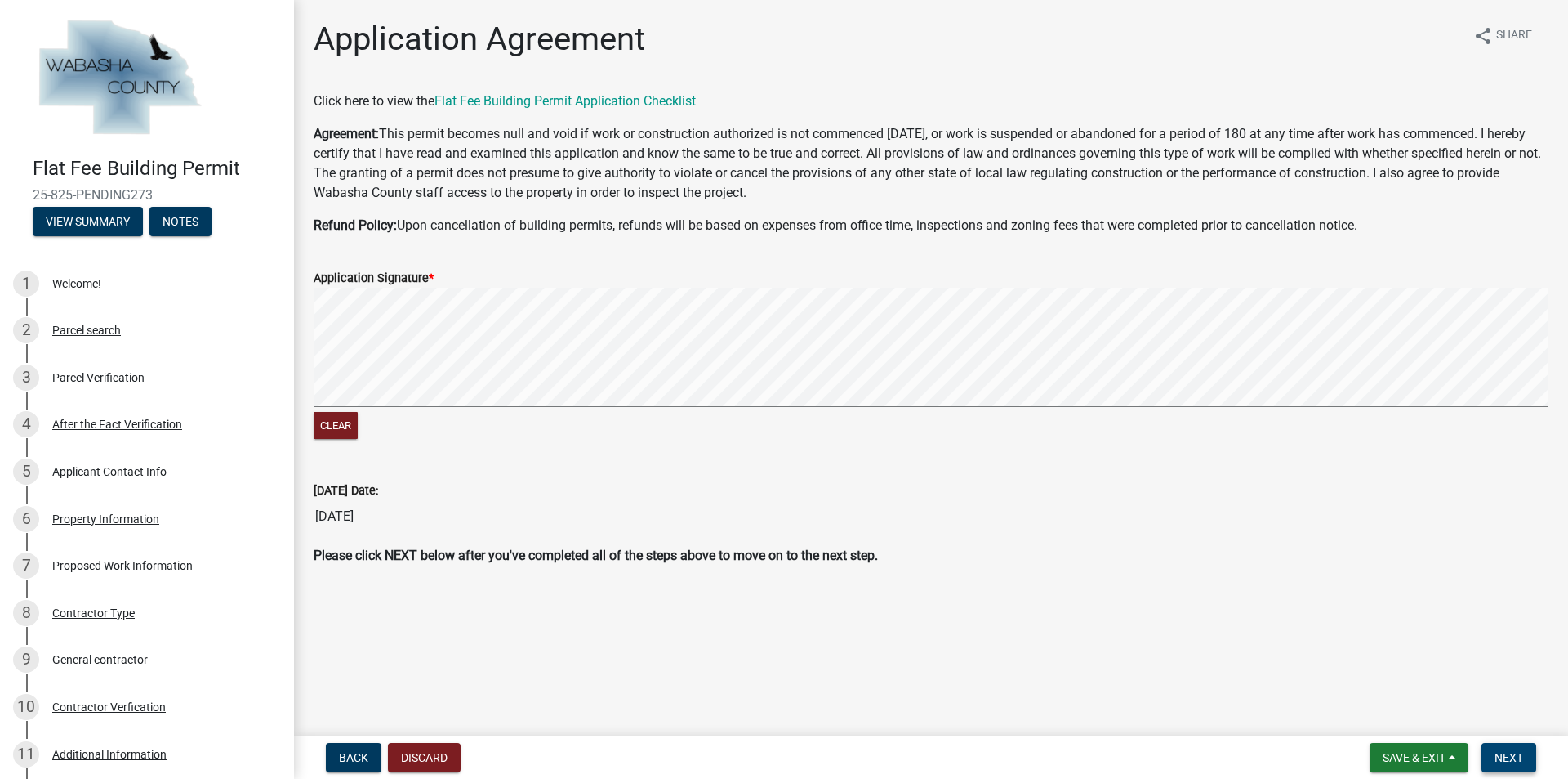
click at [1516, 762] on span "Next" at bounding box center [1509, 758] width 29 height 14
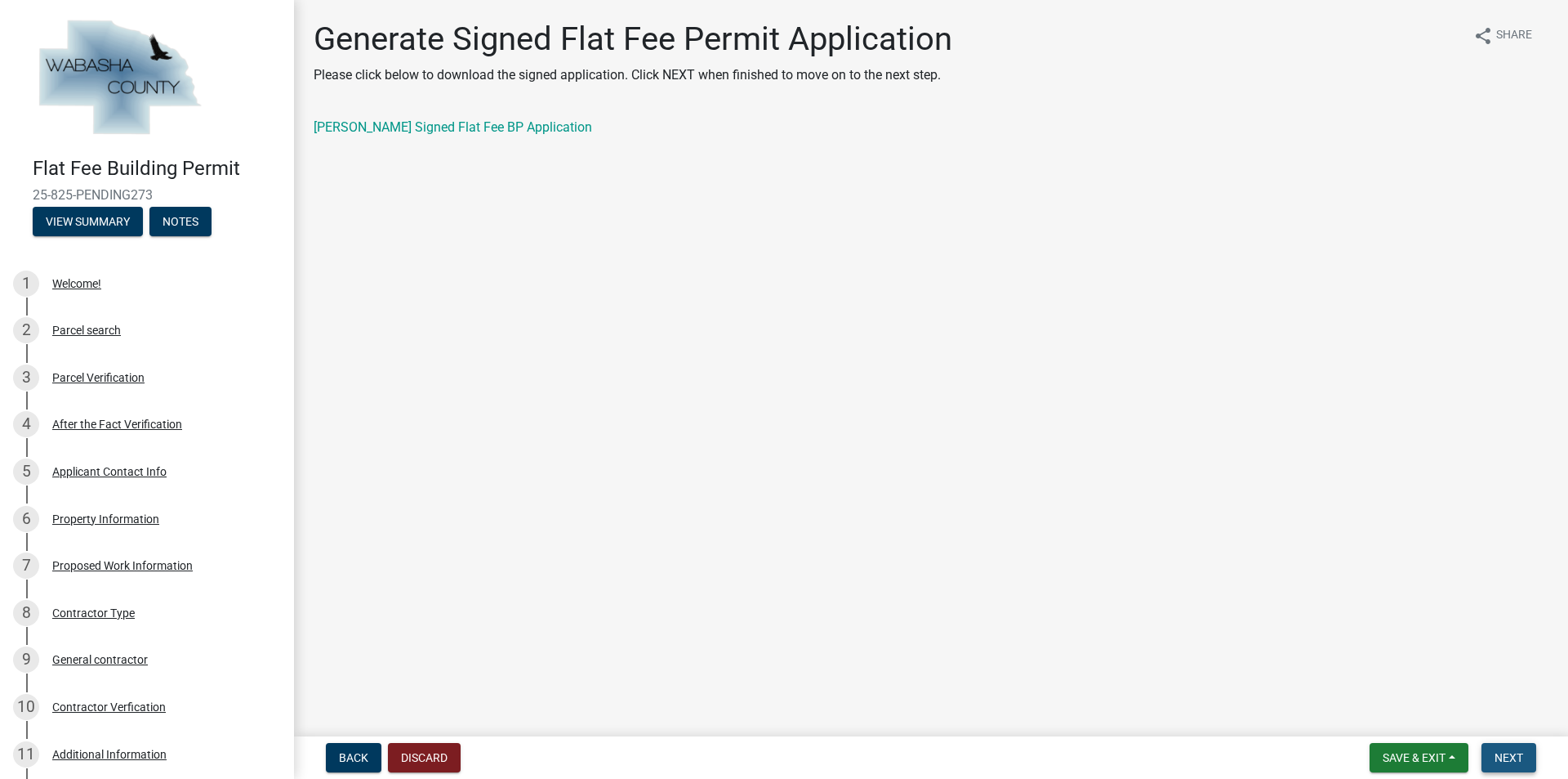
click at [1494, 754] on button "Next" at bounding box center [1509, 757] width 55 height 29
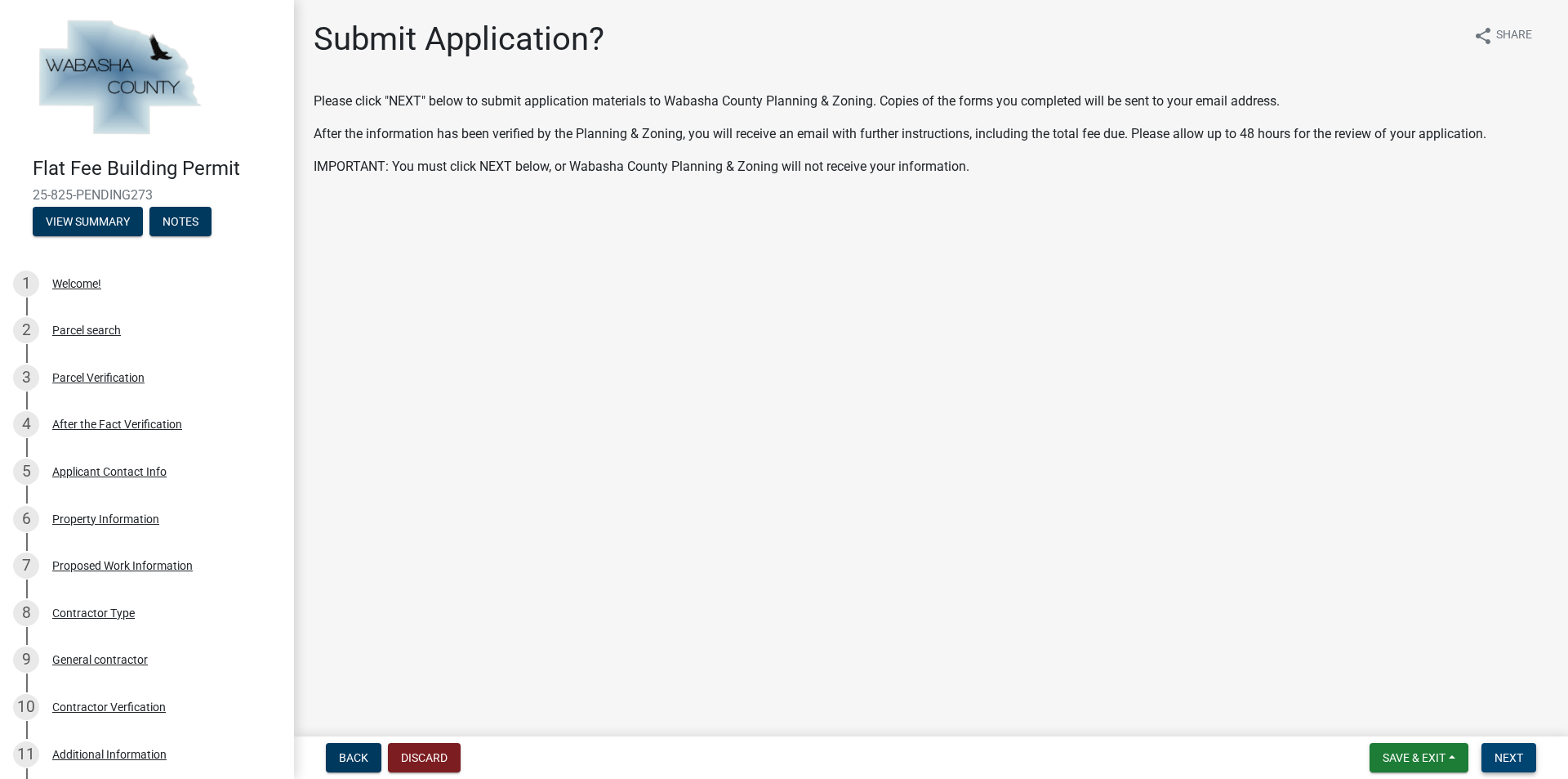
click at [1497, 759] on span "Next" at bounding box center [1509, 758] width 29 height 14
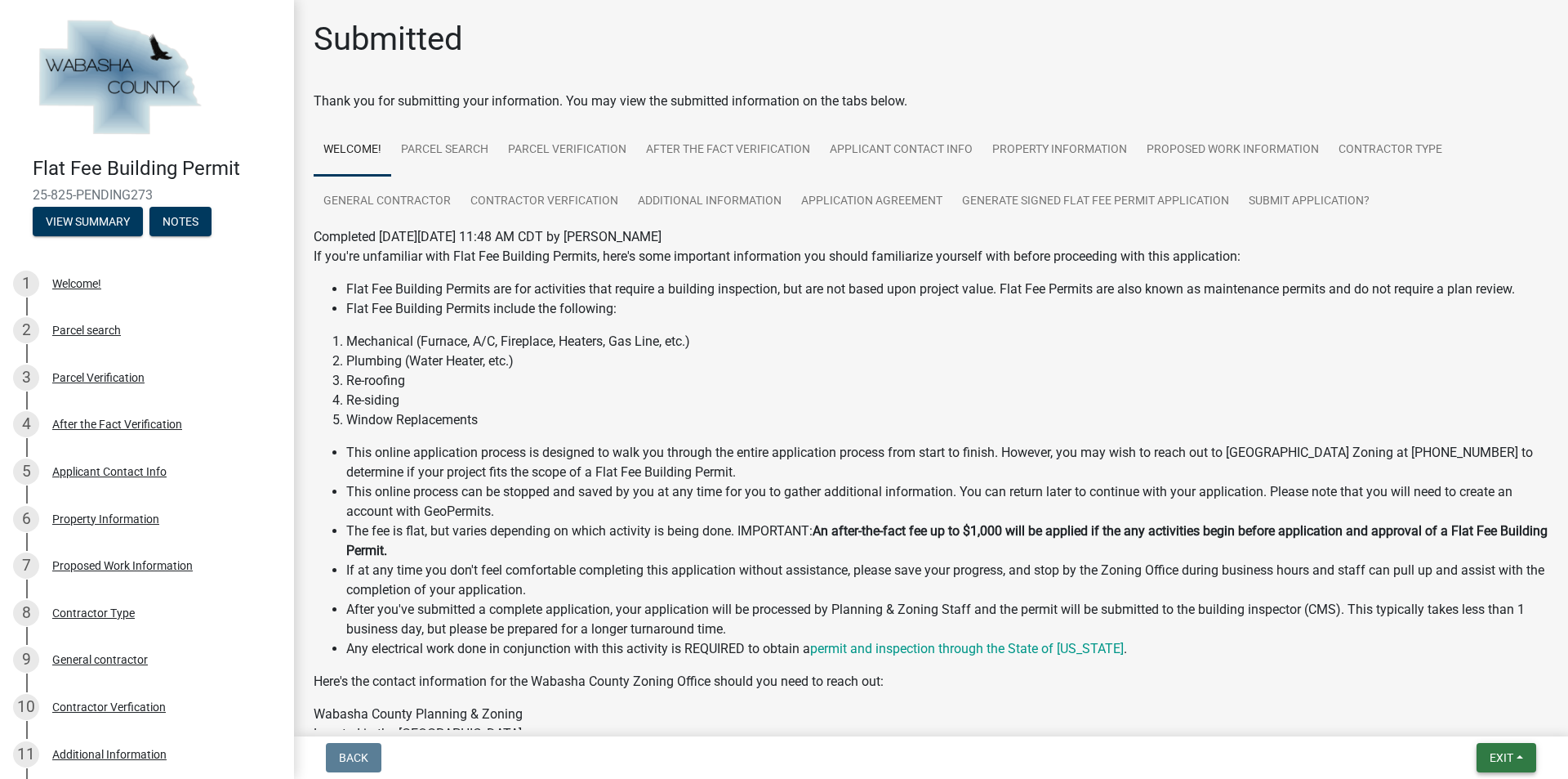
click at [1510, 766] on button "Exit" at bounding box center [1506, 757] width 60 height 29
click at [1487, 715] on button "Save & Exit" at bounding box center [1470, 714] width 130 height 40
